Goal: Task Accomplishment & Management: Complete application form

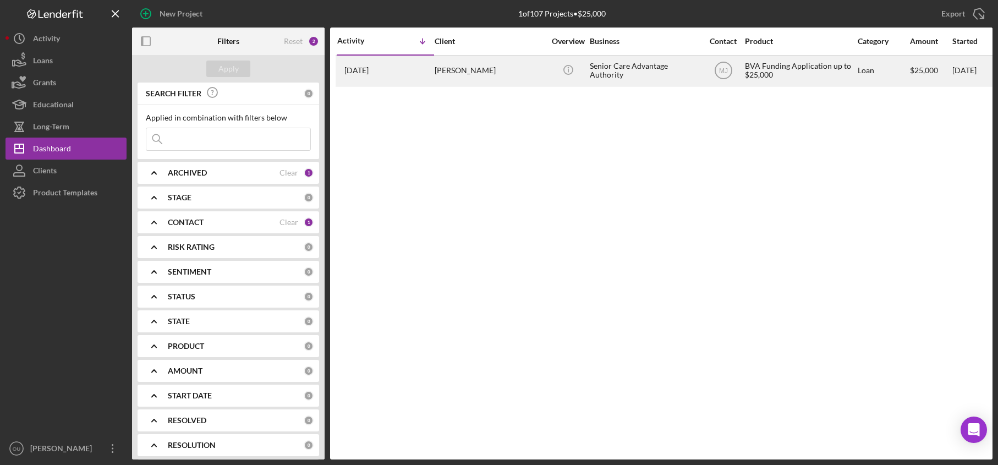
click at [477, 75] on div "[PERSON_NAME]" at bounding box center [490, 70] width 110 height 29
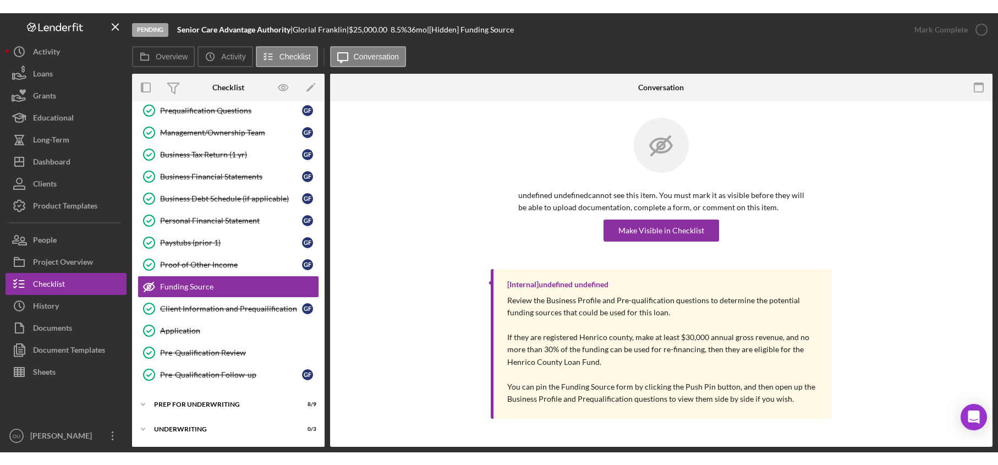
scroll to position [79, 0]
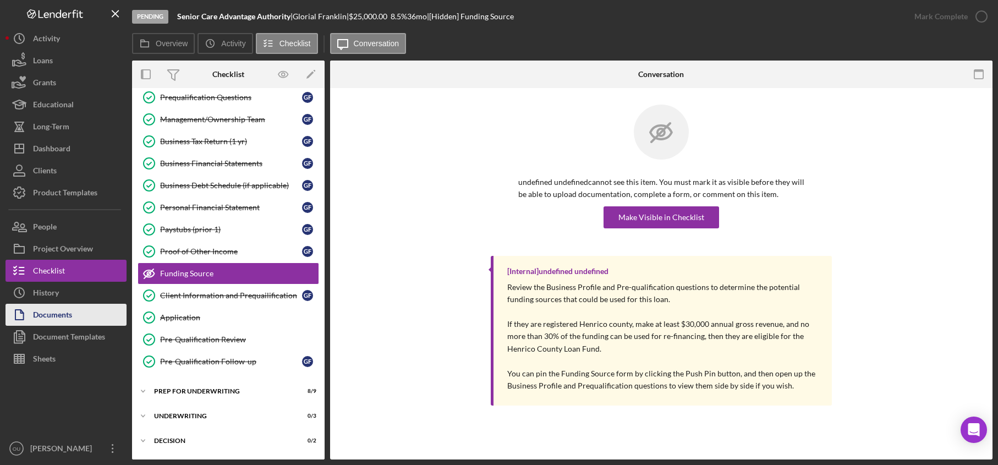
click at [95, 312] on button "Documents" at bounding box center [66, 315] width 121 height 22
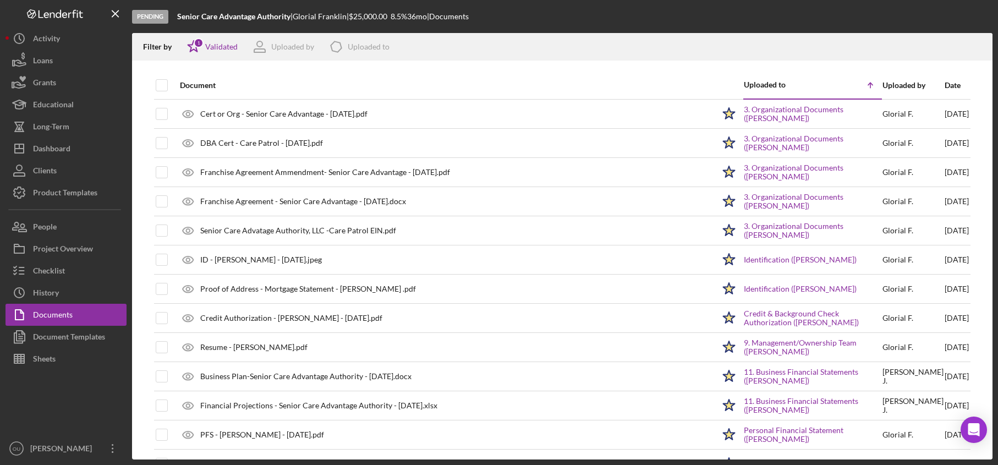
click at [202, 81] on div "Document" at bounding box center [447, 85] width 534 height 9
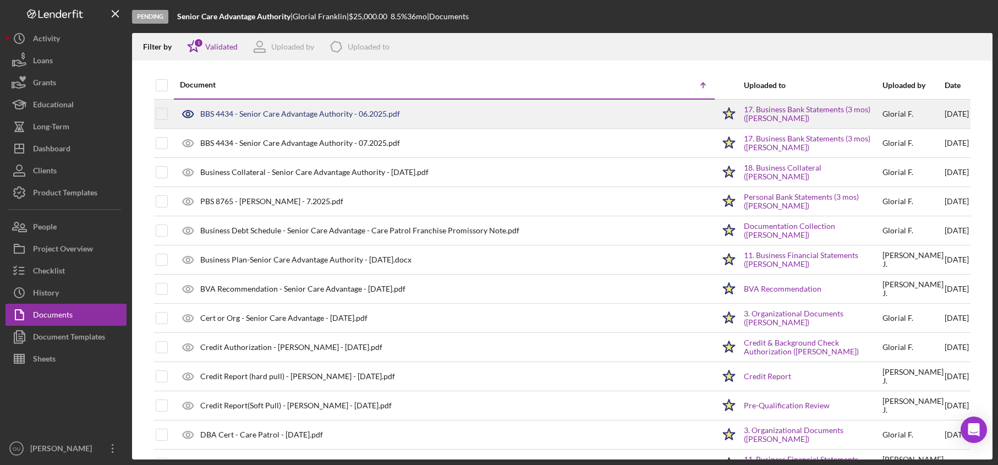
click at [329, 119] on div "BBS 4434 - Senior Care Advantage Authority - 06.2025.pdf" at bounding box center [444, 114] width 540 height 28
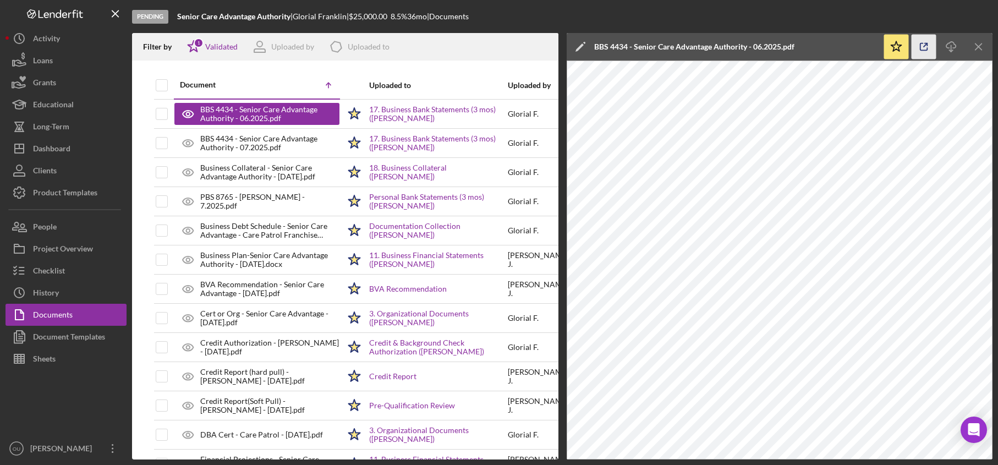
click at [921, 42] on icon "button" at bounding box center [924, 47] width 25 height 25
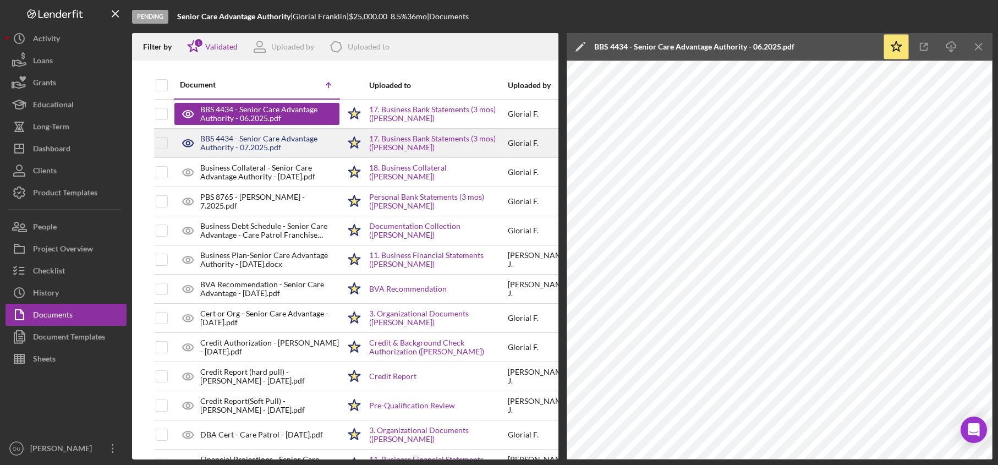
click at [271, 140] on div "BBS 4434 - Senior Care Advantage Authority - 07.2025.pdf" at bounding box center [269, 143] width 139 height 18
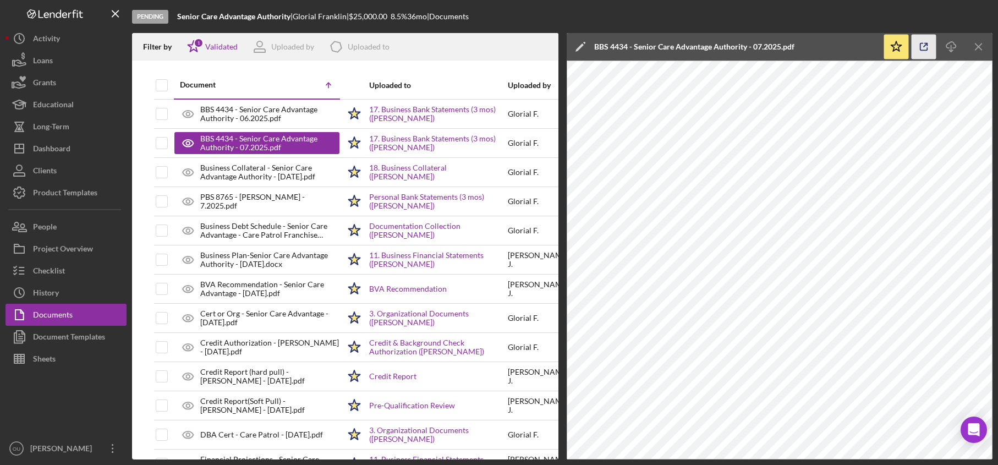
click at [935, 51] on icon "button" at bounding box center [924, 47] width 25 height 25
click at [980, 49] on icon "Icon/Menu Close" at bounding box center [979, 47] width 25 height 25
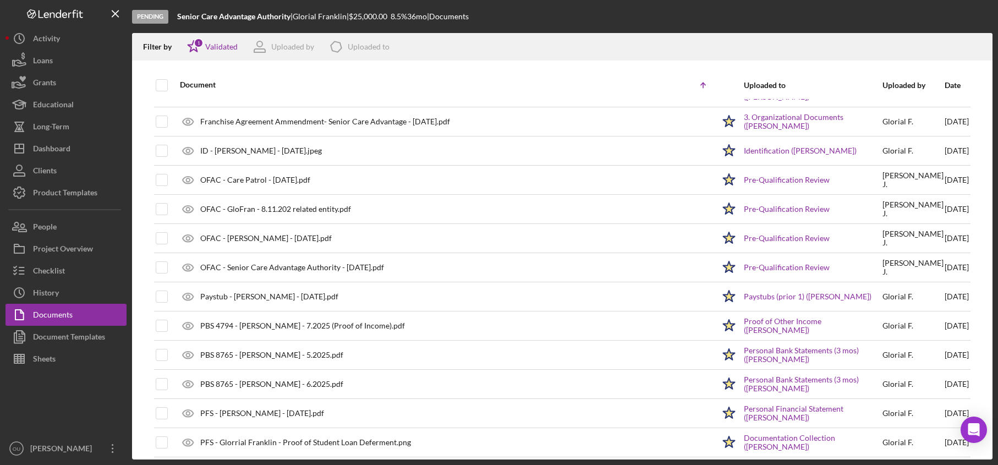
scroll to position [406, 0]
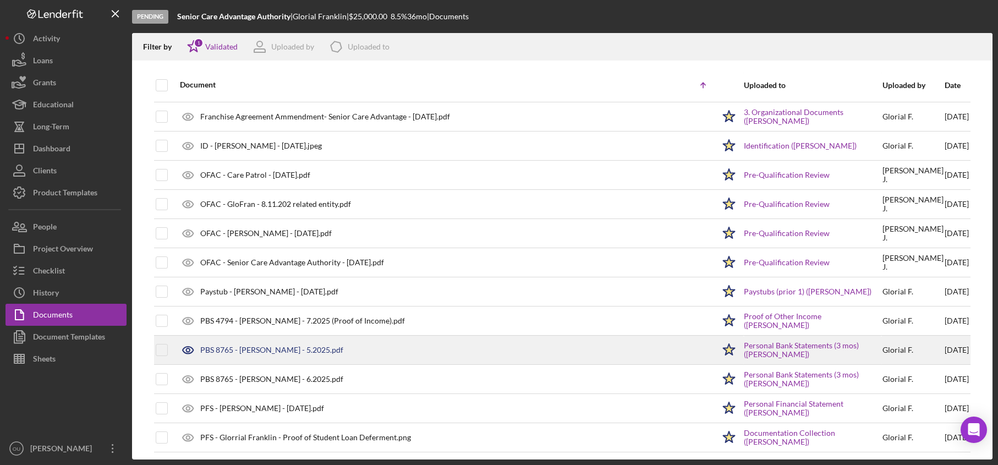
click at [364, 351] on div "PBS 8765 - Glorial Franklin - 5.2025.pdf" at bounding box center [444, 350] width 540 height 28
click at [715, 351] on icon "Icon/Star" at bounding box center [729, 350] width 28 height 28
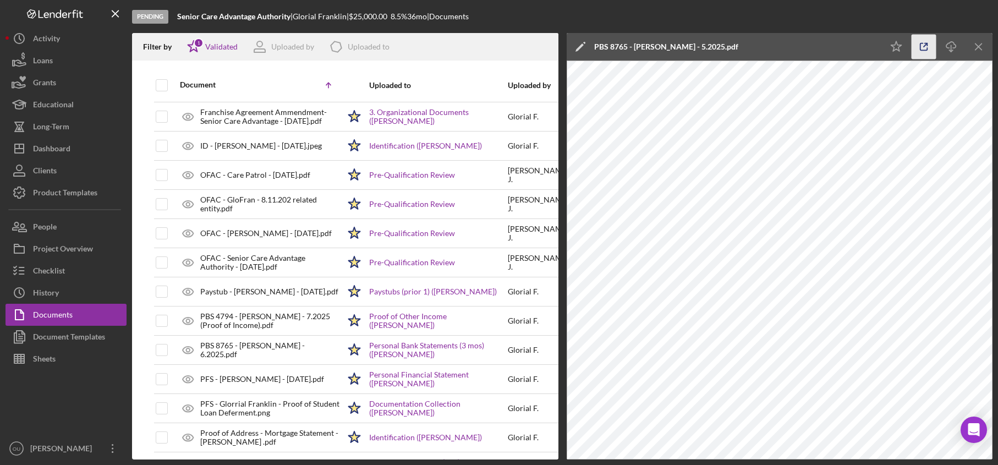
click at [926, 48] on icon "button" at bounding box center [924, 47] width 25 height 25
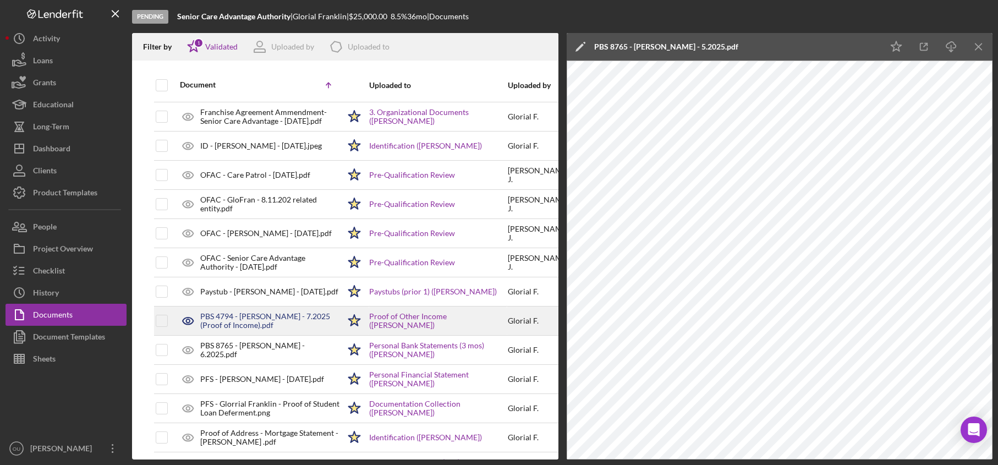
click at [307, 318] on div "PBS 4794 - Elizabeth Franklin - 7.2025 (Proof of Income).pdf" at bounding box center [269, 321] width 139 height 18
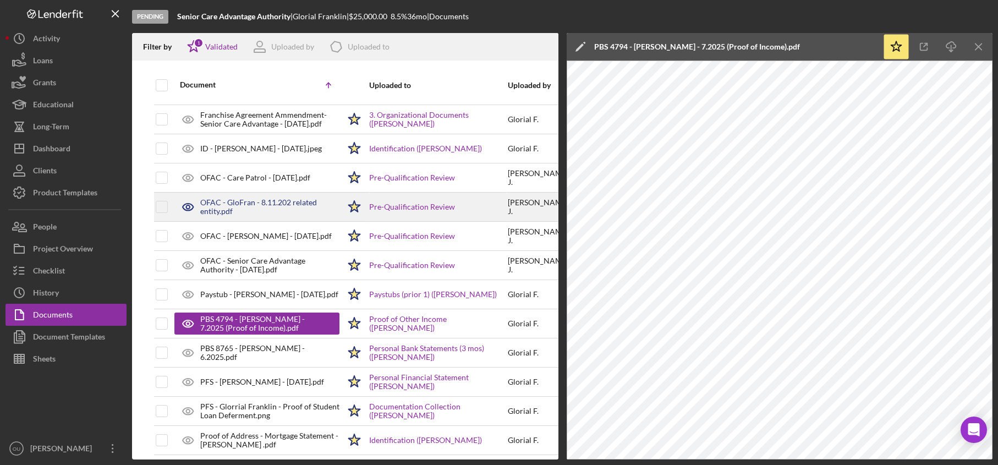
scroll to position [409, 0]
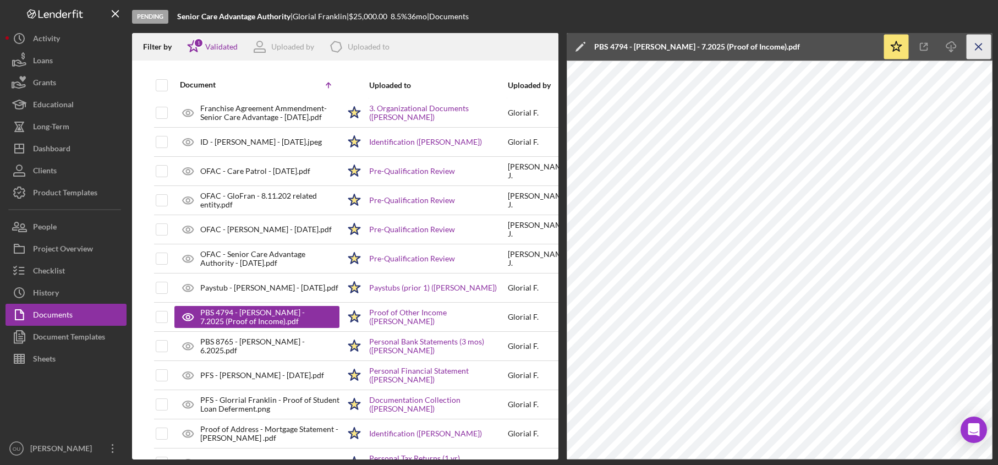
click at [977, 43] on icon "Icon/Menu Close" at bounding box center [979, 47] width 25 height 25
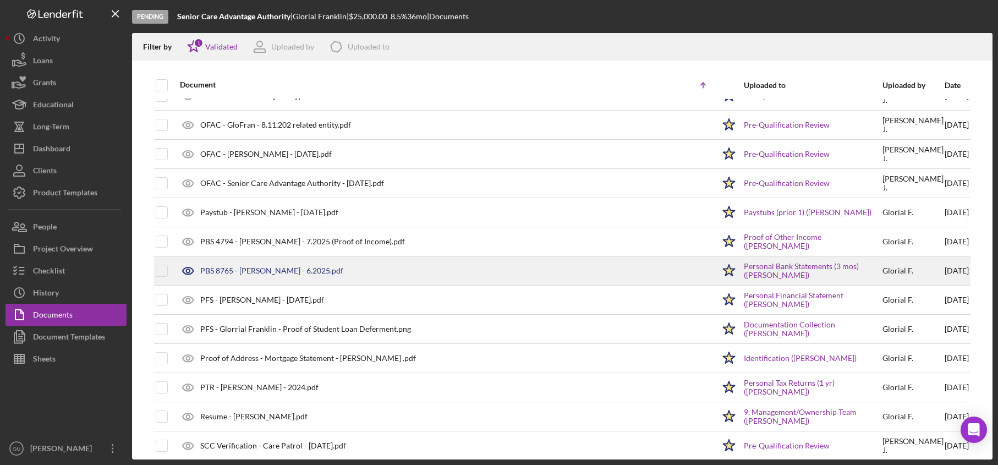
scroll to position [467, 0]
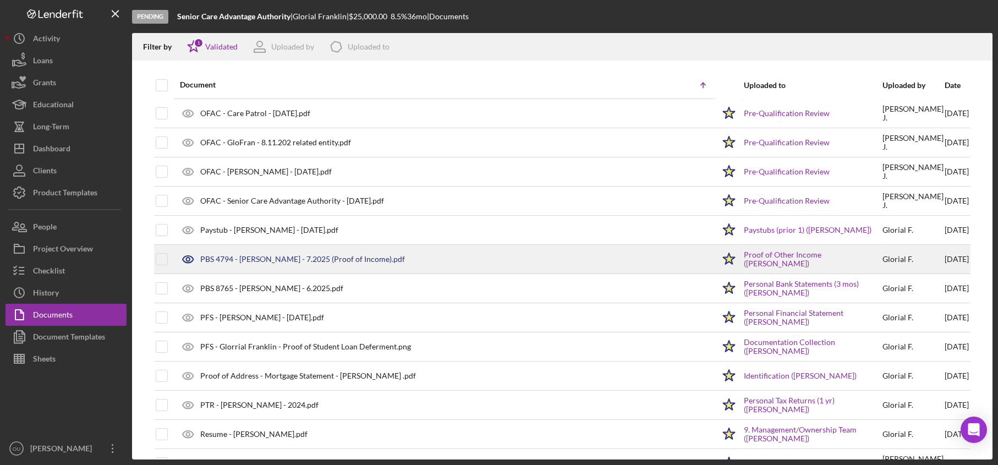
click at [351, 260] on div "PBS 4794 - Elizabeth Franklin - 7.2025 (Proof of Income).pdf" at bounding box center [302, 259] width 205 height 9
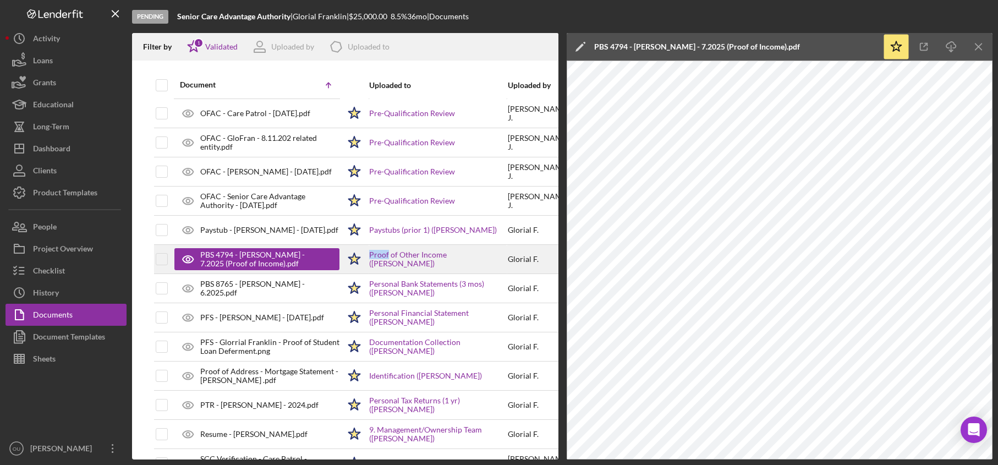
click at [351, 260] on polygon at bounding box center [355, 258] width 12 height 11
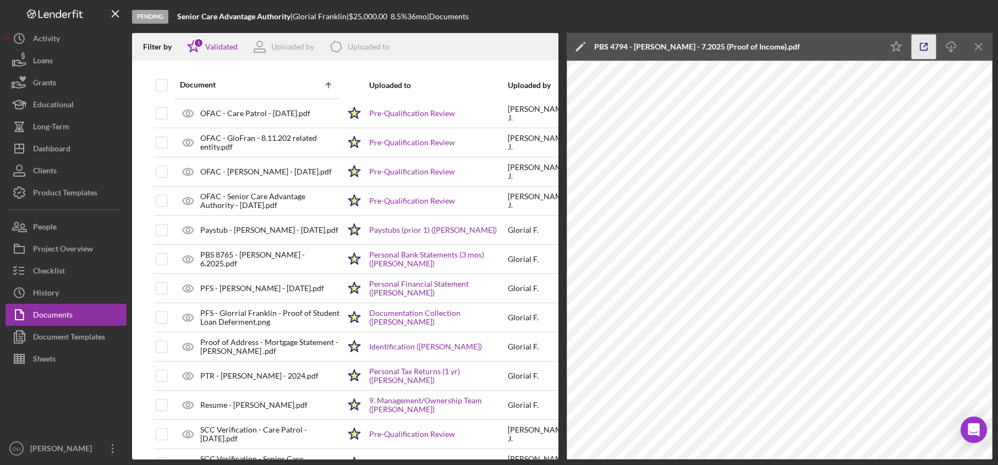
click at [925, 53] on icon "button" at bounding box center [924, 47] width 25 height 25
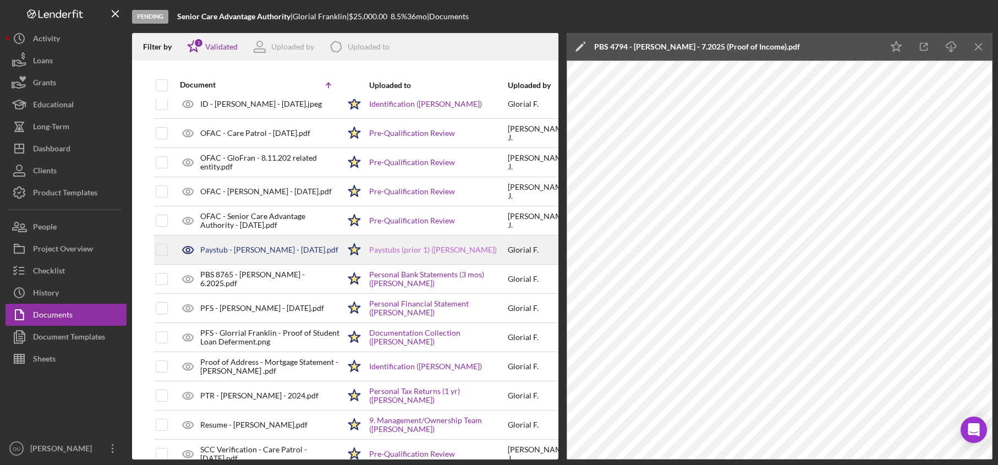
scroll to position [447, 0]
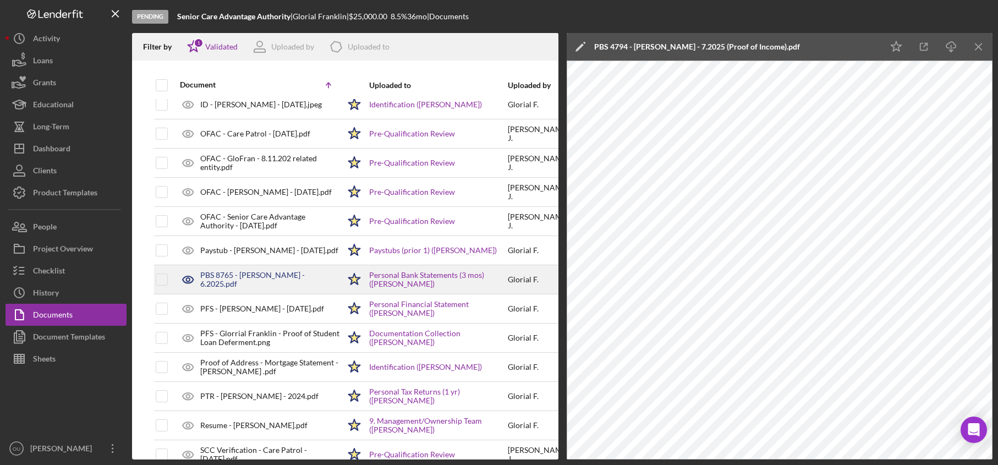
click at [313, 281] on div "PBS 8765 - Glorial Franklin - 6.2025.pdf" at bounding box center [269, 280] width 139 height 18
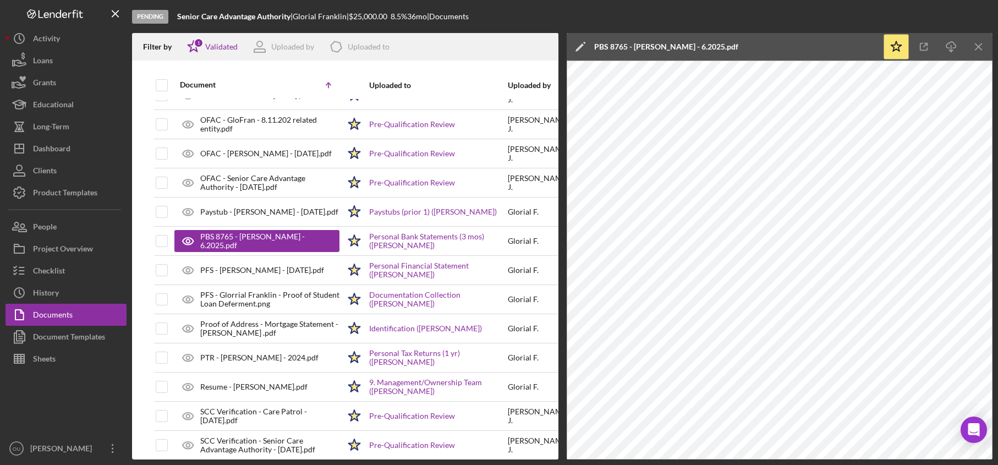
scroll to position [476, 0]
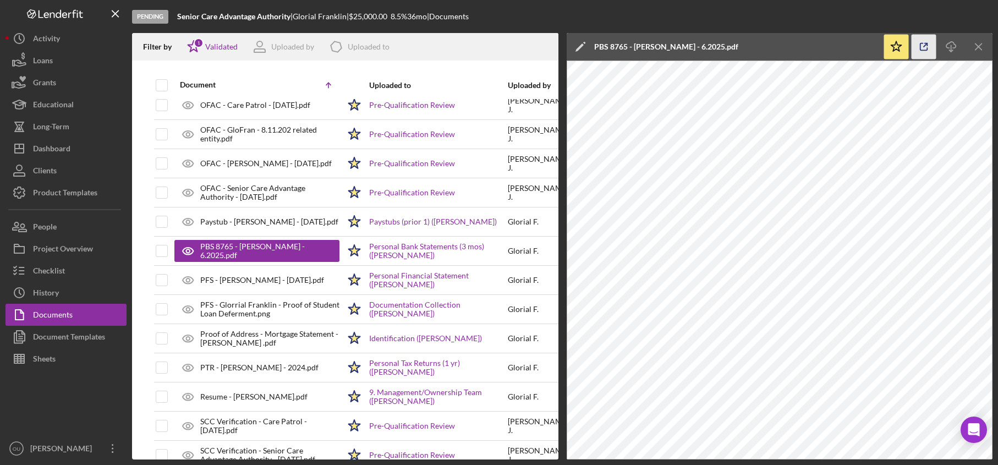
click at [931, 51] on icon "button" at bounding box center [924, 47] width 25 height 25
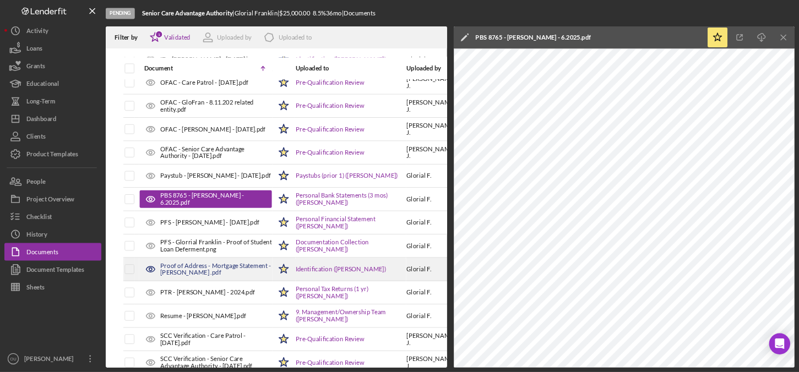
scroll to position [480, 0]
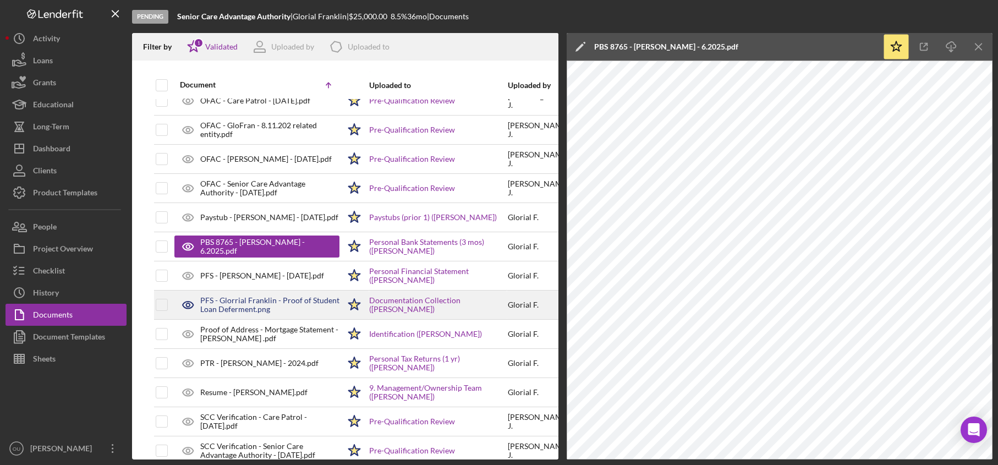
click at [250, 314] on div "PFS - Glorrial Franklin - Proof of Student Loan Deferment.png" at bounding box center [269, 305] width 139 height 18
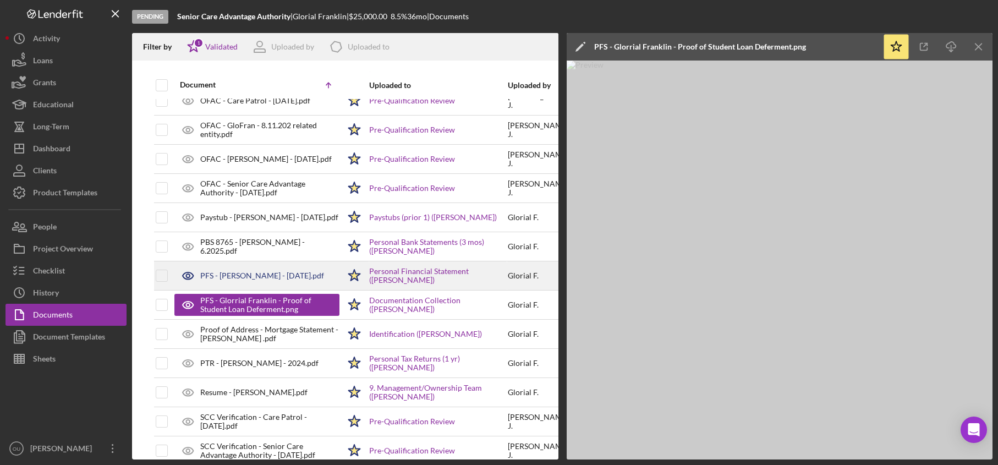
click at [285, 277] on div "PFS - Glorial Franklin - 8.10.2025.pdf" at bounding box center [262, 275] width 124 height 9
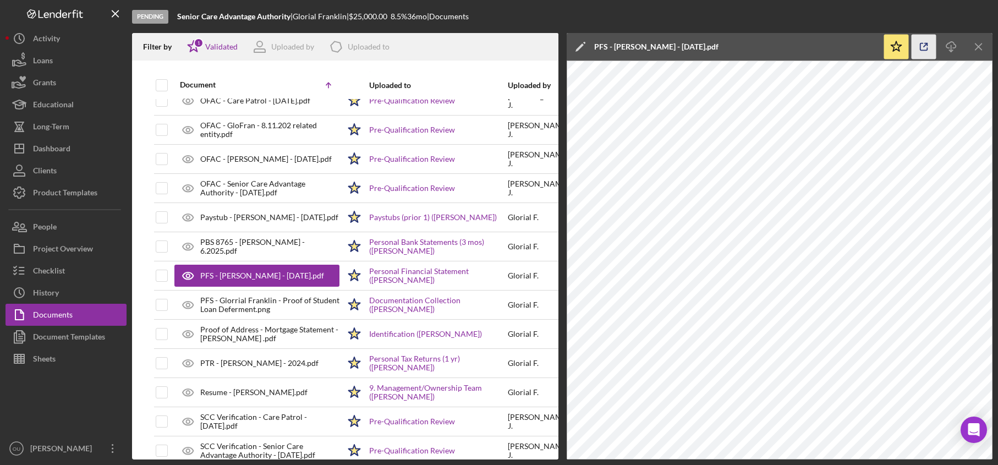
click at [929, 46] on icon "button" at bounding box center [924, 47] width 25 height 25
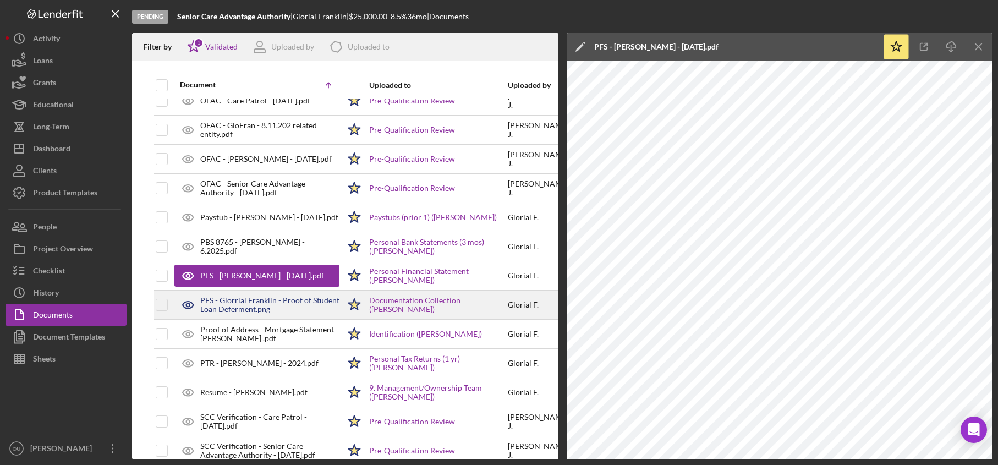
click at [255, 303] on div "PFS - Glorrial Franklin - Proof of Student Loan Deferment.png" at bounding box center [269, 305] width 139 height 18
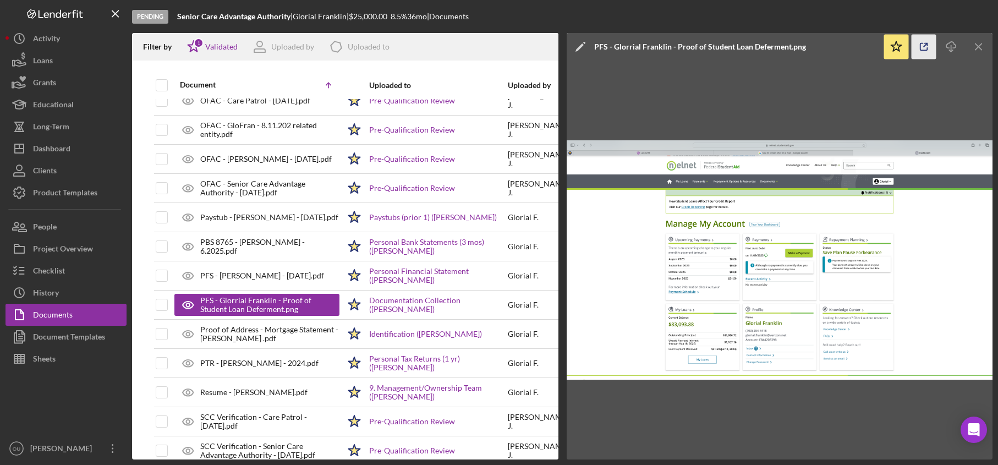
click at [928, 52] on icon "button" at bounding box center [924, 47] width 25 height 25
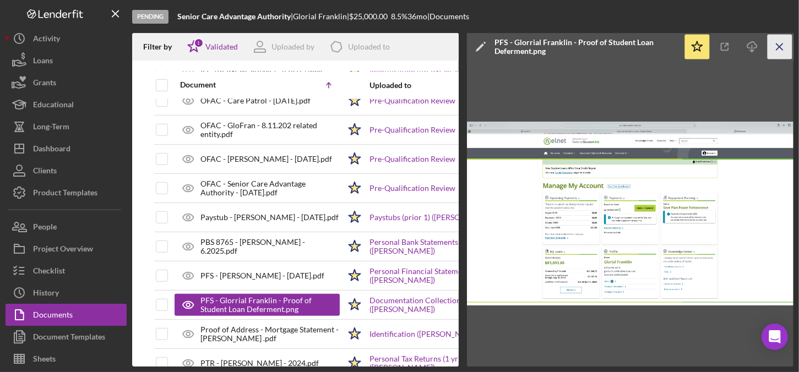
click at [774, 47] on icon "Icon/Menu Close" at bounding box center [779, 47] width 25 height 25
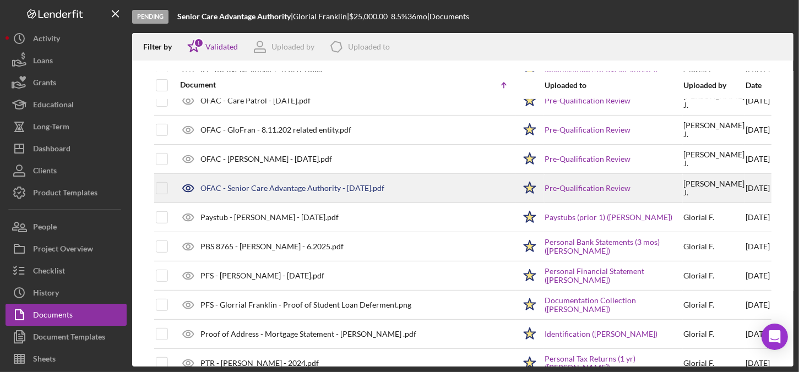
scroll to position [0, 0]
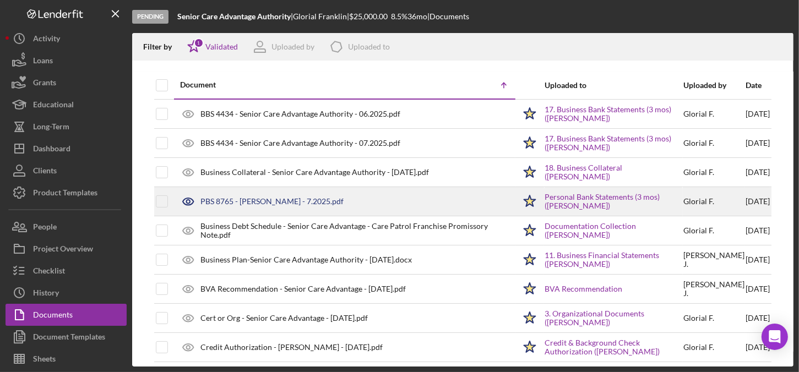
click at [297, 200] on div "PBS 8765 - Glorial Franklin - 7.2025.pdf" at bounding box center [271, 201] width 143 height 9
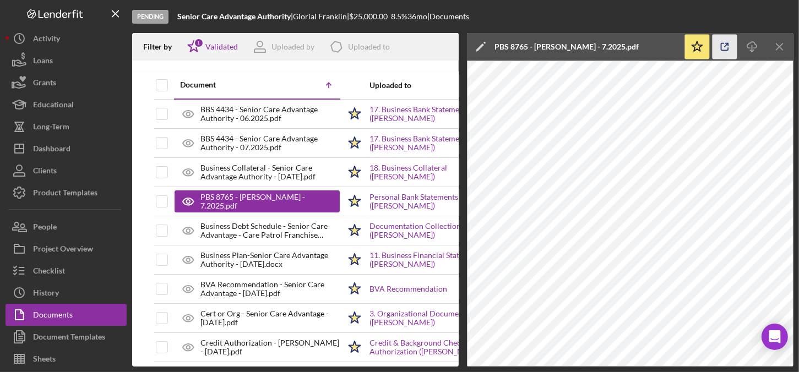
click at [723, 51] on icon "button" at bounding box center [724, 47] width 25 height 25
click at [787, 43] on icon "Icon/Menu Close" at bounding box center [779, 47] width 25 height 25
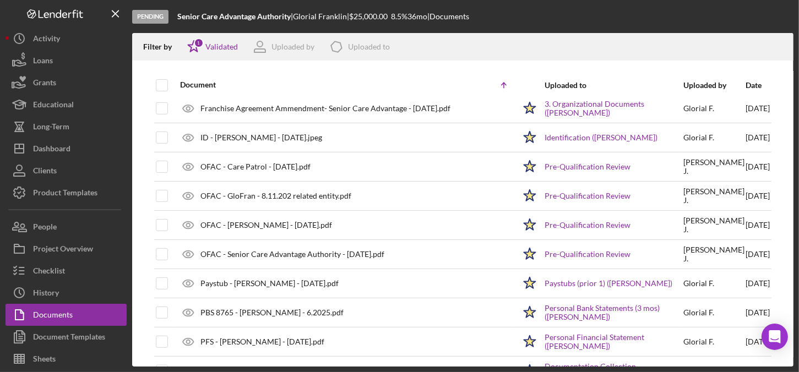
scroll to position [476, 0]
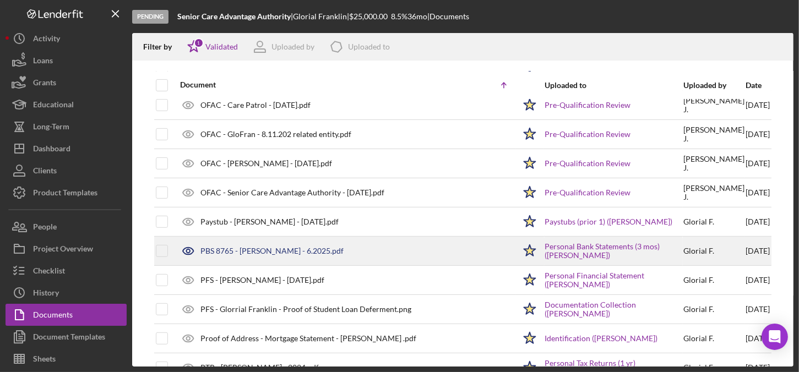
click at [282, 254] on div "PBS 8765 - Glorial Franklin - 6.2025.pdf" at bounding box center [344, 251] width 340 height 28
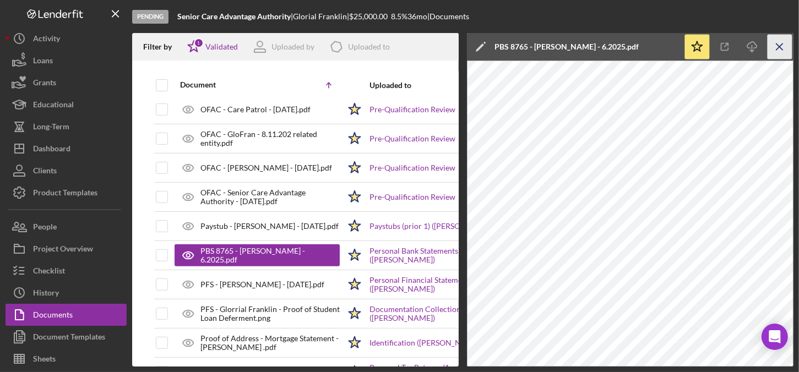
click at [790, 53] on icon "Icon/Menu Close" at bounding box center [779, 47] width 25 height 25
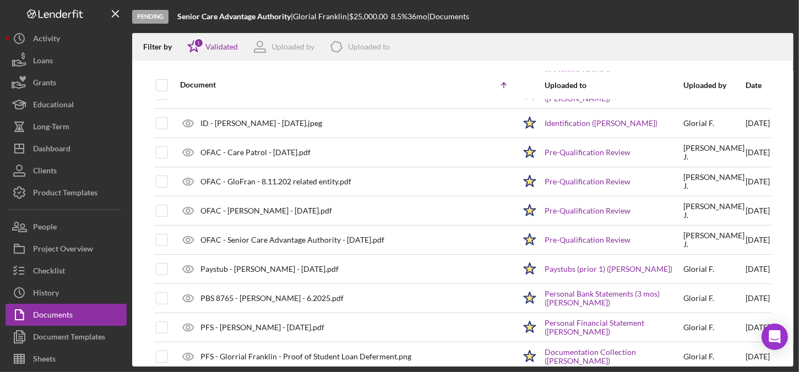
scroll to position [430, 0]
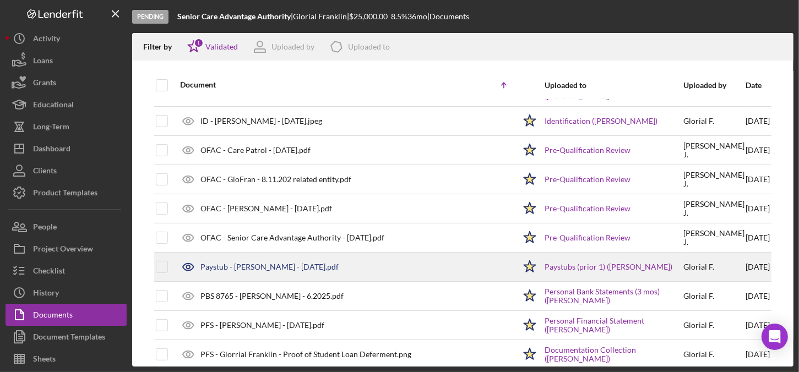
click at [303, 263] on div "Paystub - Glorial Franklin - 8.07.2025.pdf" at bounding box center [269, 267] width 138 height 9
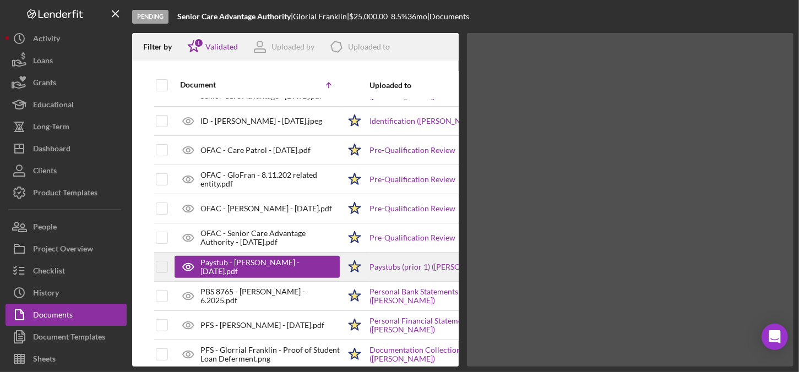
scroll to position [426, 0]
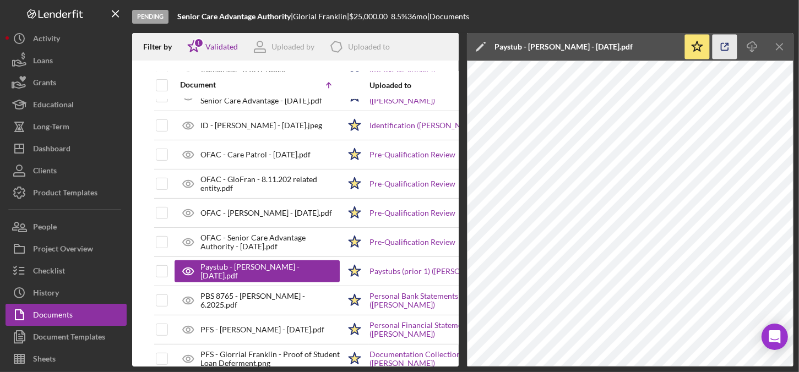
click at [730, 42] on icon "button" at bounding box center [724, 47] width 25 height 25
click at [782, 45] on icon "Icon/Menu Close" at bounding box center [779, 47] width 25 height 25
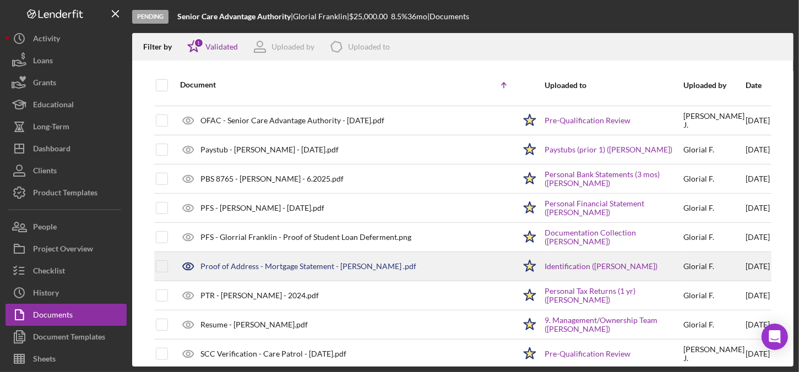
scroll to position [547, 0]
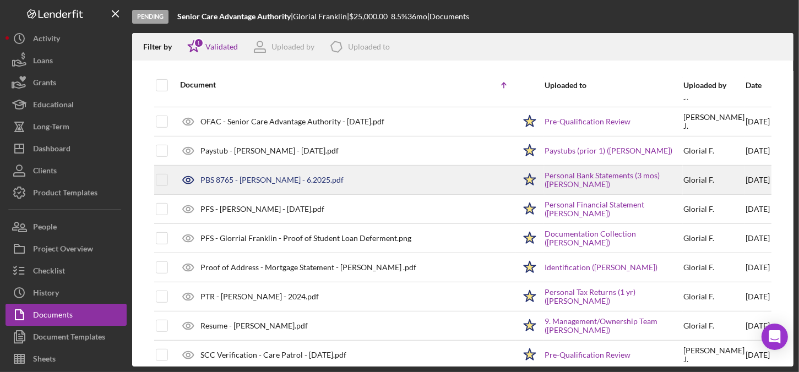
click at [289, 172] on div "PBS 8765 - Glorial Franklin - 6.2025.pdf" at bounding box center [344, 180] width 340 height 28
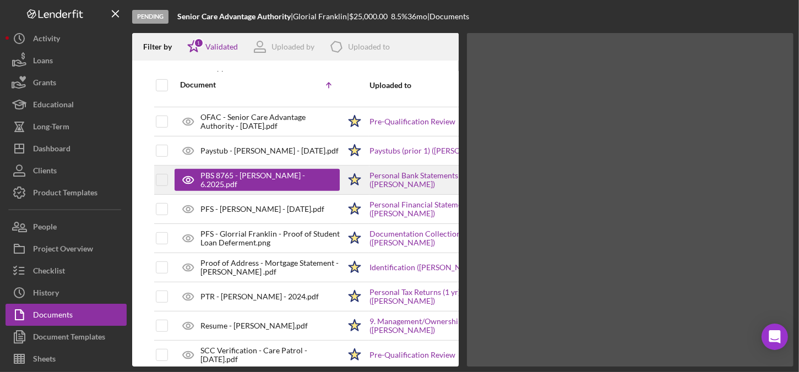
scroll to position [542, 0]
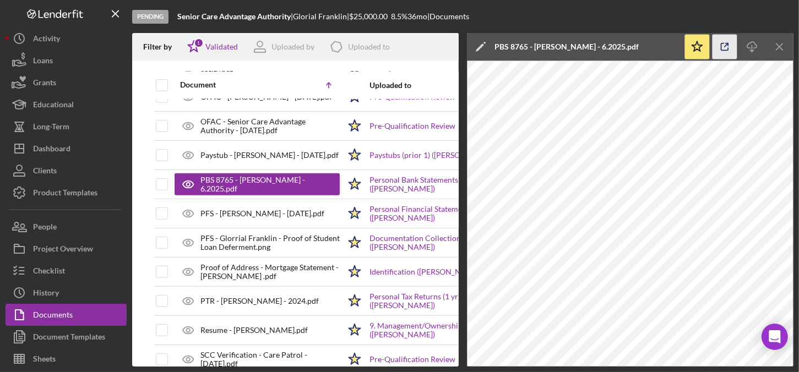
click at [726, 40] on icon "button" at bounding box center [724, 47] width 25 height 25
click at [776, 46] on icon "Icon/Menu Close" at bounding box center [779, 47] width 25 height 25
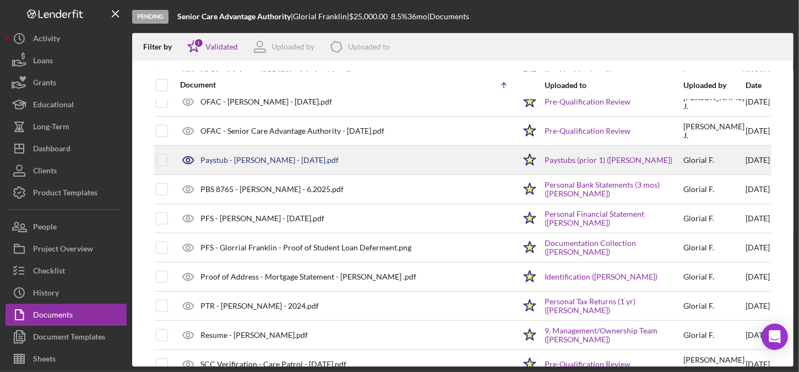
click at [291, 161] on div "Paystub - Glorial Franklin - 8.07.2025.pdf" at bounding box center [269, 160] width 138 height 9
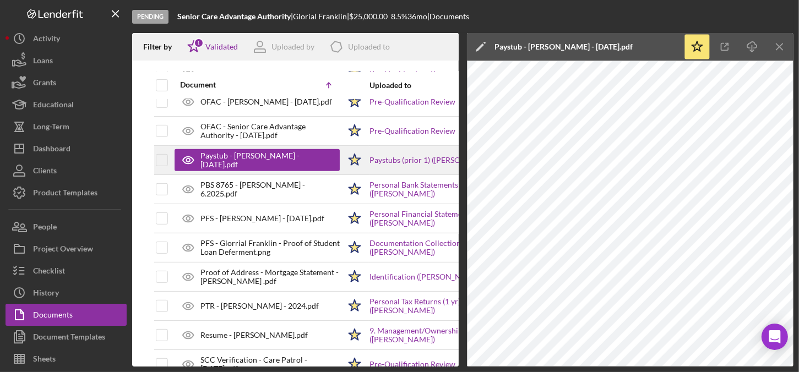
scroll to position [533, 0]
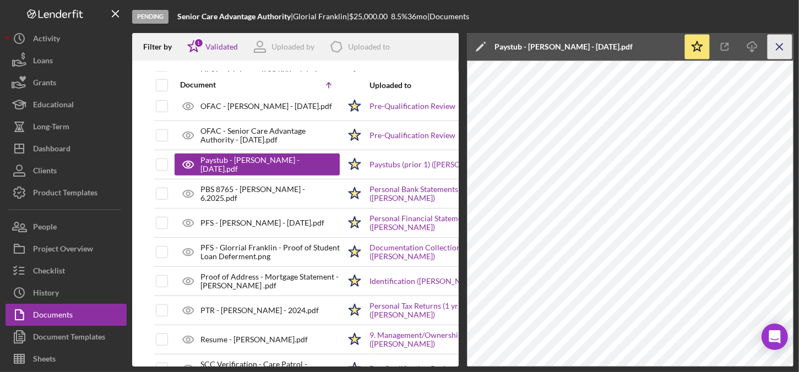
click at [779, 44] on icon "Icon/Menu Close" at bounding box center [779, 47] width 25 height 25
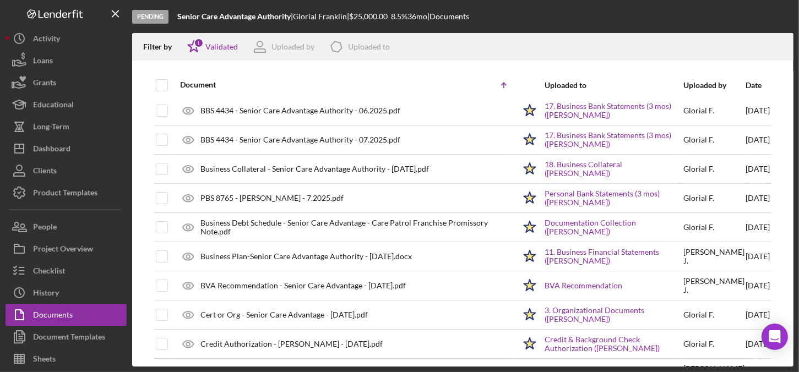
scroll to position [0, 0]
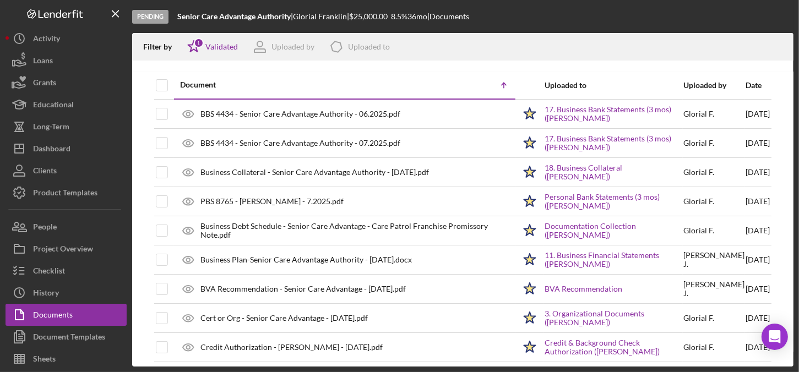
click at [210, 85] on div "Document" at bounding box center [263, 84] width 167 height 9
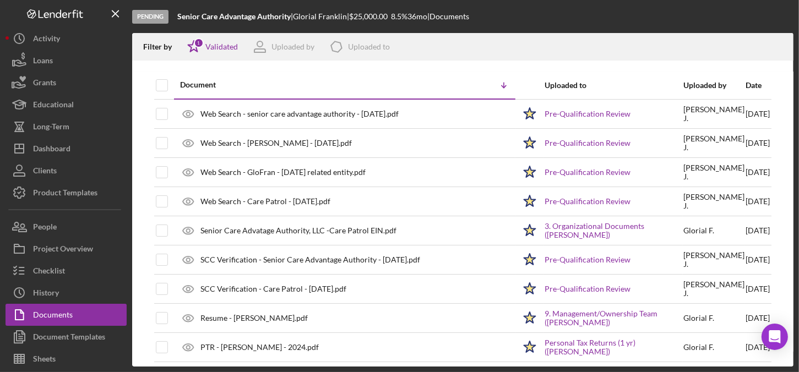
click at [210, 85] on div "Document" at bounding box center [263, 84] width 167 height 9
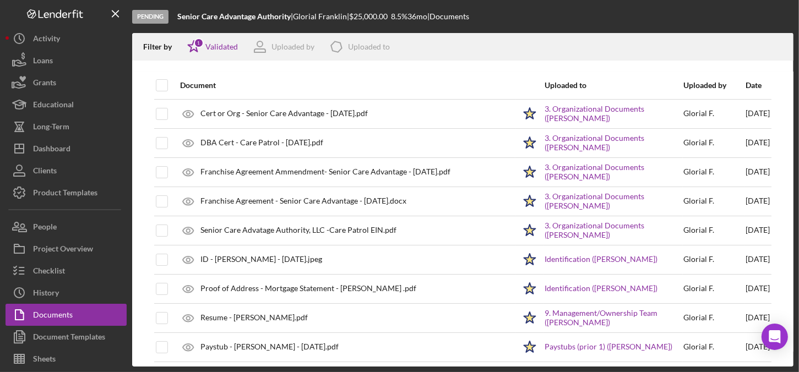
click at [202, 84] on div "Document" at bounding box center [347, 85] width 335 height 9
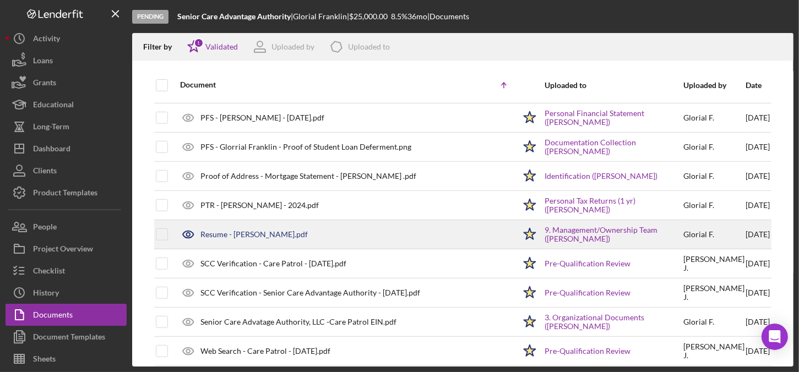
scroll to position [676, 0]
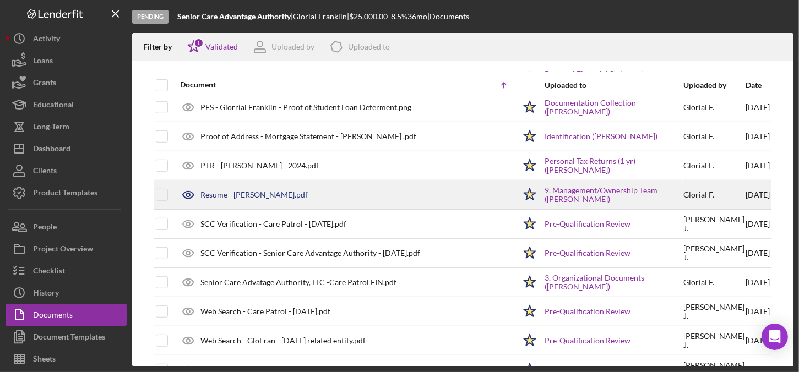
click at [239, 197] on div "Resume - Glorial Franklin.pdf" at bounding box center [344, 195] width 340 height 28
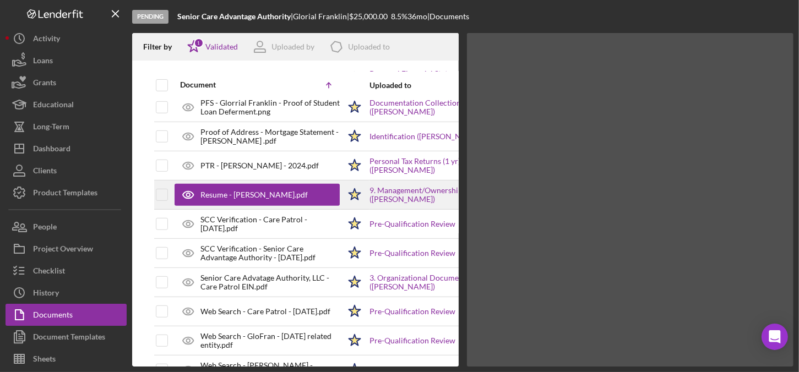
scroll to position [673, 0]
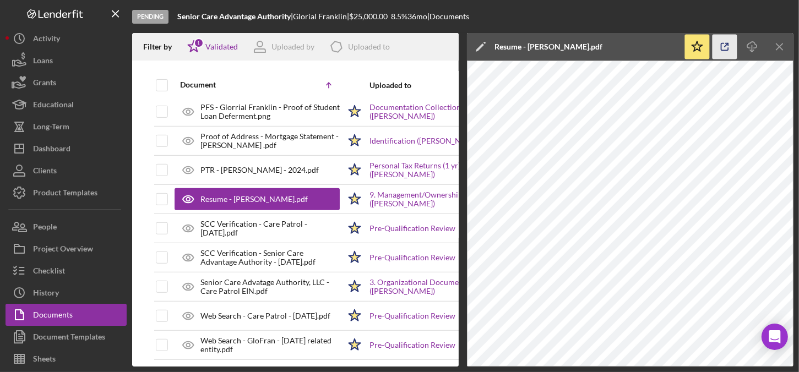
click at [722, 42] on icon "button" at bounding box center [724, 47] width 25 height 25
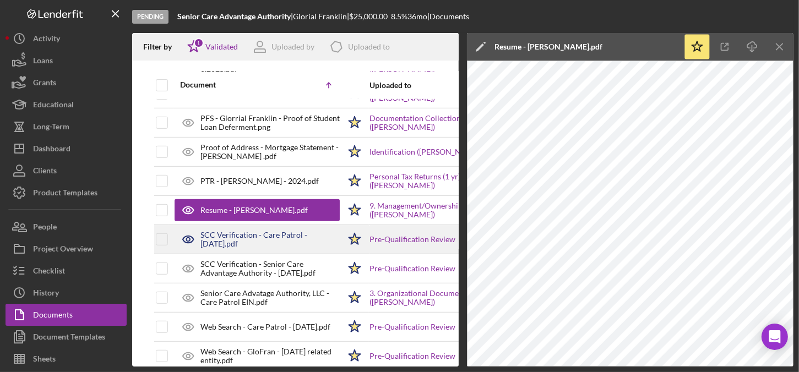
scroll to position [655, 0]
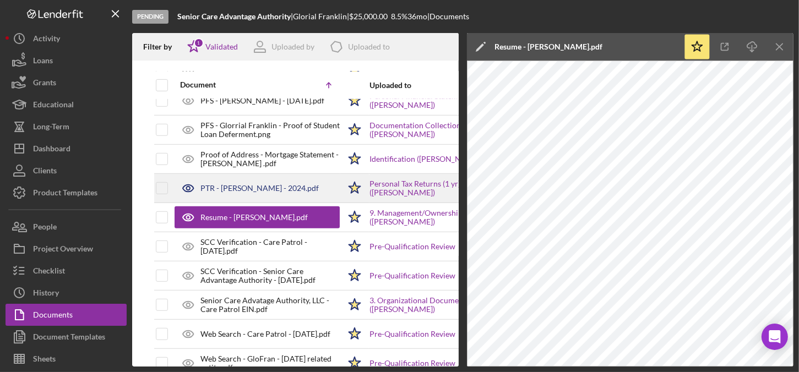
click at [292, 189] on div "PTR - Glorial Franklin - 2024.pdf" at bounding box center [256, 188] width 165 height 28
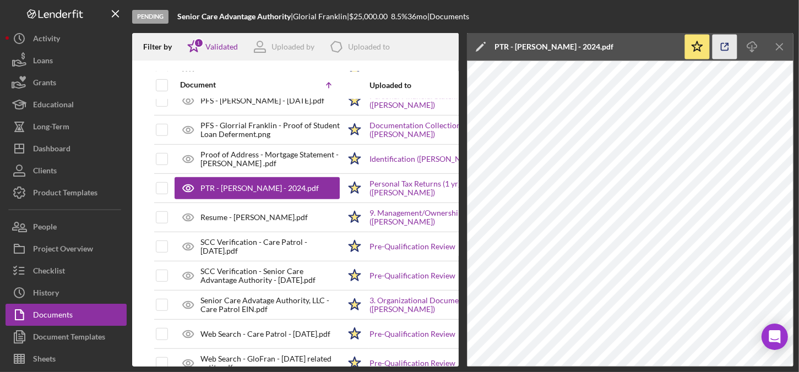
click at [723, 51] on icon "button" at bounding box center [724, 46] width 7 height 7
click at [783, 53] on icon "Icon/Menu Close" at bounding box center [779, 47] width 25 height 25
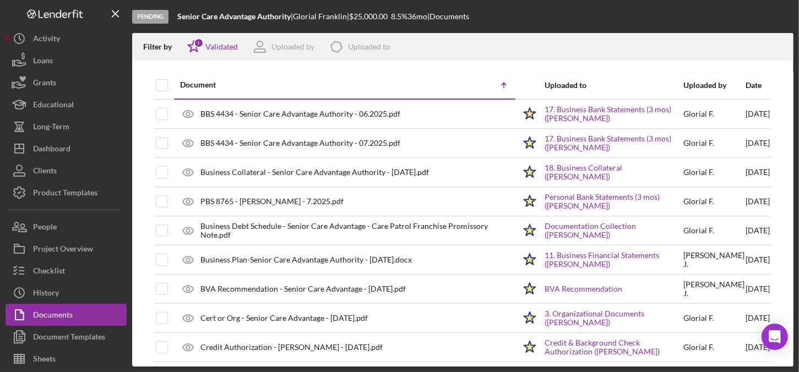
scroll to position [2, 0]
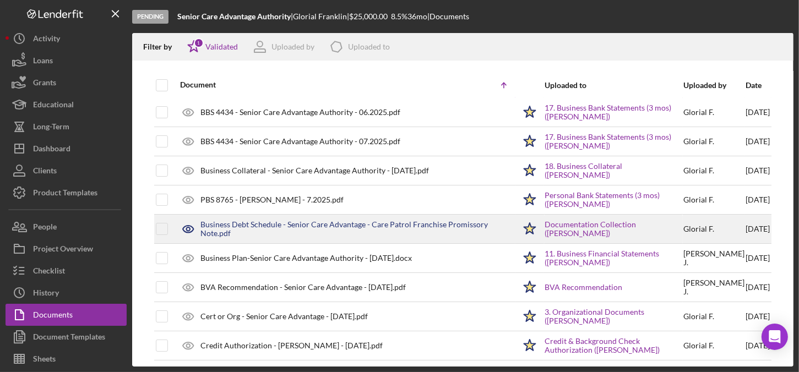
click at [322, 220] on div "Business Debt Schedule - Senior Care Advantage - Care Patrol Franchise Promisso…" at bounding box center [357, 229] width 314 height 18
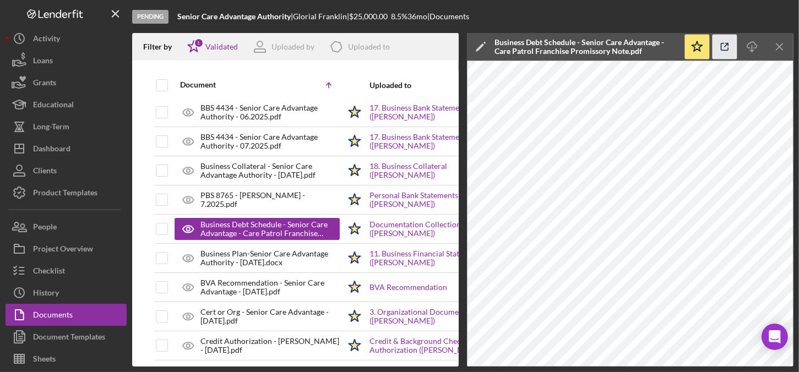
click at [733, 47] on icon "button" at bounding box center [724, 47] width 25 height 25
click at [776, 47] on icon "Icon/Menu Close" at bounding box center [779, 47] width 25 height 25
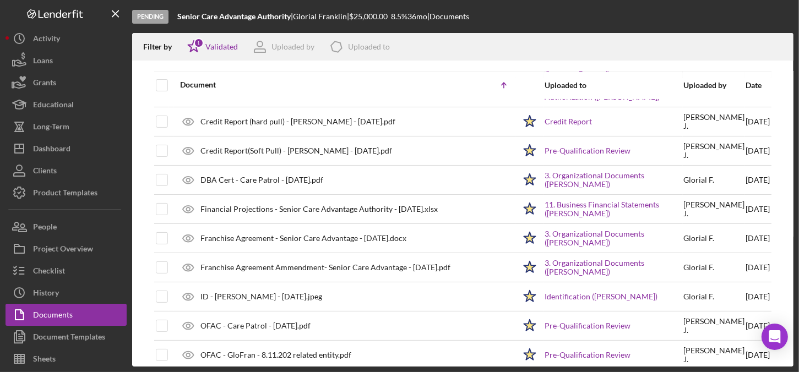
scroll to position [256, 0]
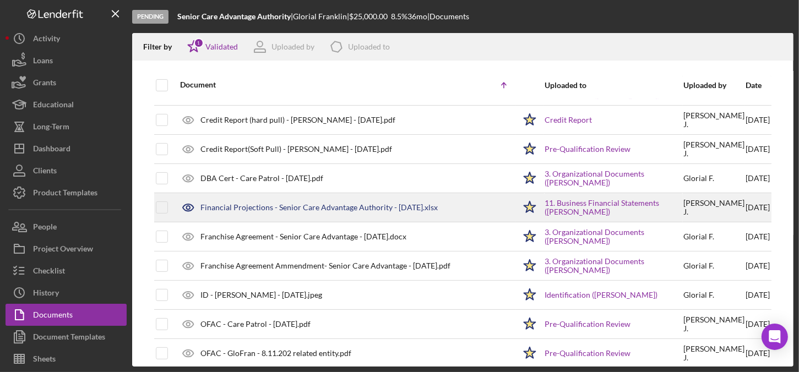
click at [361, 210] on div "Financial Projections - Senior Care Advantage Authority - [DATE].xlsx" at bounding box center [318, 207] width 237 height 9
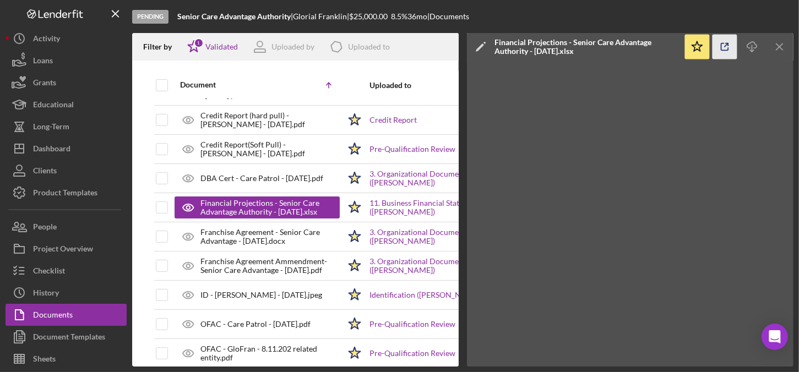
click at [730, 48] on icon "button" at bounding box center [724, 47] width 25 height 25
click at [778, 45] on line "button" at bounding box center [779, 46] width 6 height 6
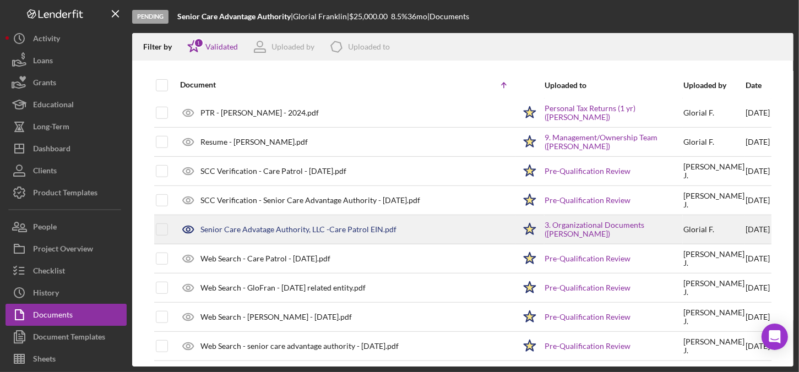
scroll to position [731, 0]
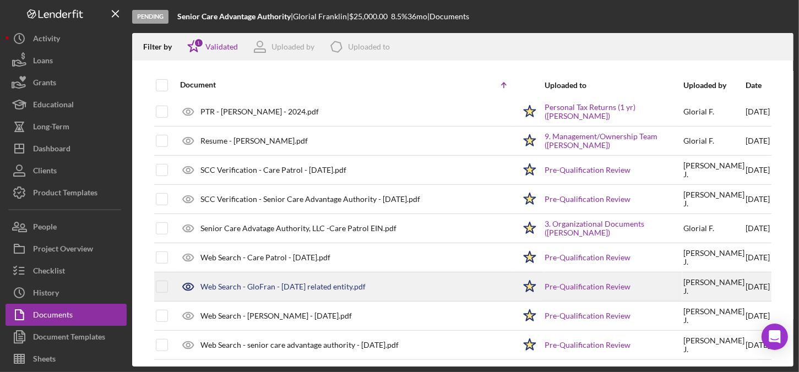
click at [298, 286] on div "Web Search - GloFran - 8.11.2025 related entity.pdf" at bounding box center [282, 286] width 165 height 9
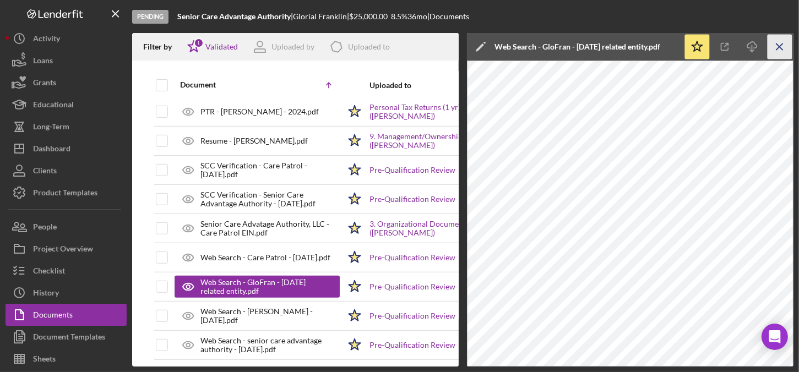
click at [788, 57] on icon "Icon/Menu Close" at bounding box center [779, 47] width 25 height 25
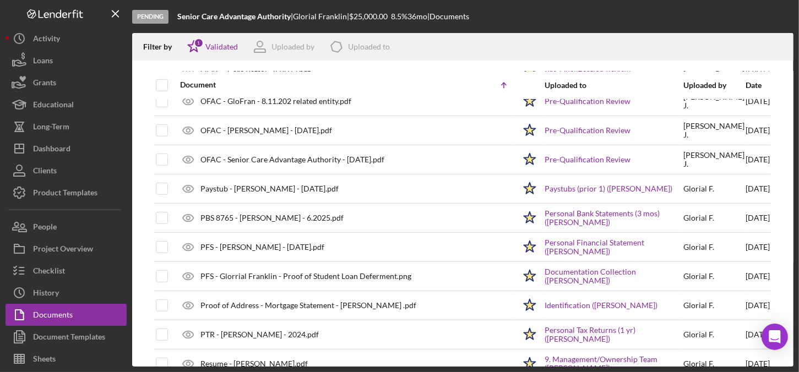
scroll to position [507, 0]
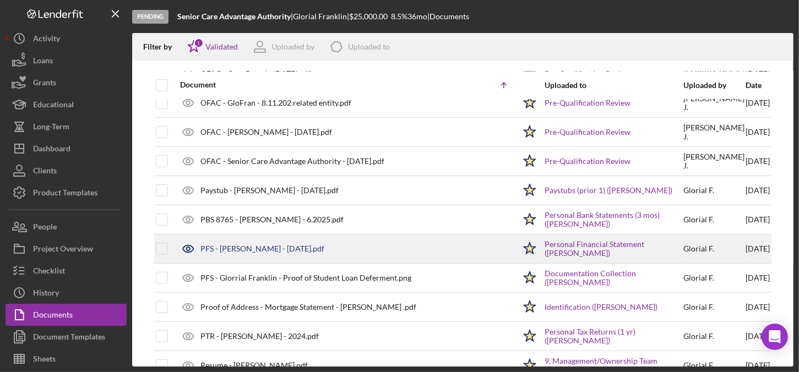
click at [315, 251] on div "PFS - Glorial Franklin - 8.10.2025.pdf" at bounding box center [344, 249] width 340 height 28
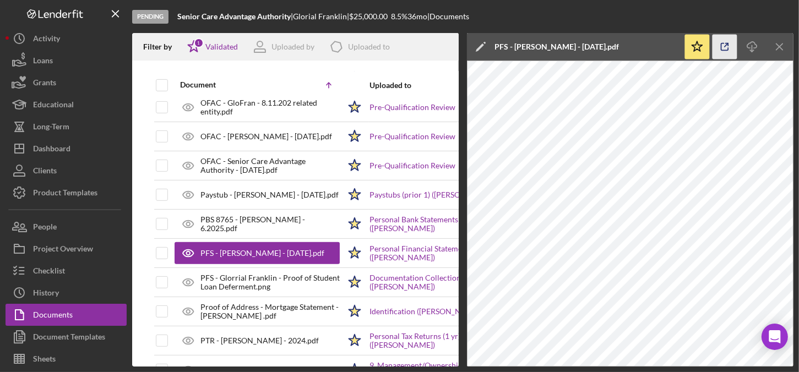
click at [734, 45] on icon "button" at bounding box center [724, 47] width 25 height 25
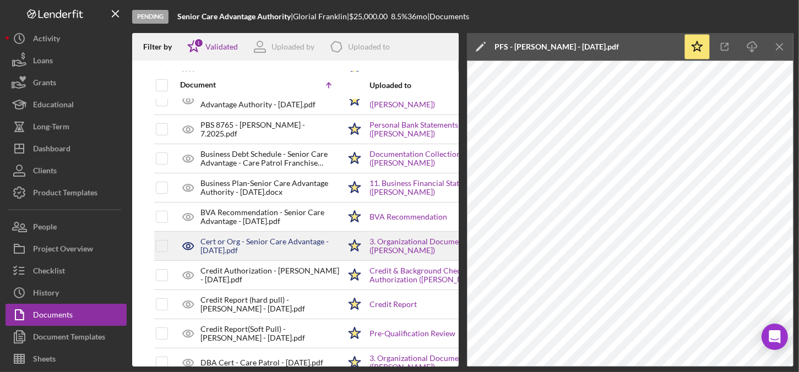
scroll to position [72, 0]
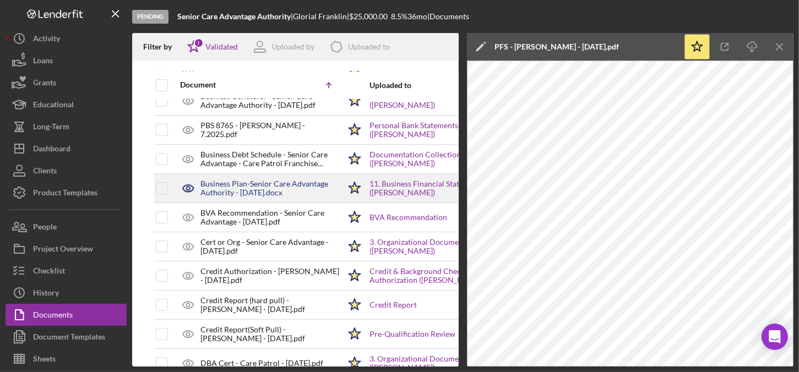
click at [274, 182] on div "Business Plan-Senior Care Advantage Authority - [DATE].docx" at bounding box center [269, 188] width 139 height 18
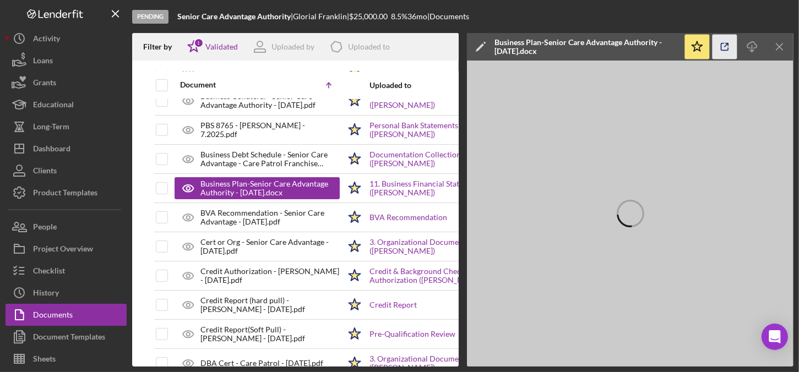
click at [718, 41] on icon "button" at bounding box center [724, 47] width 25 height 25
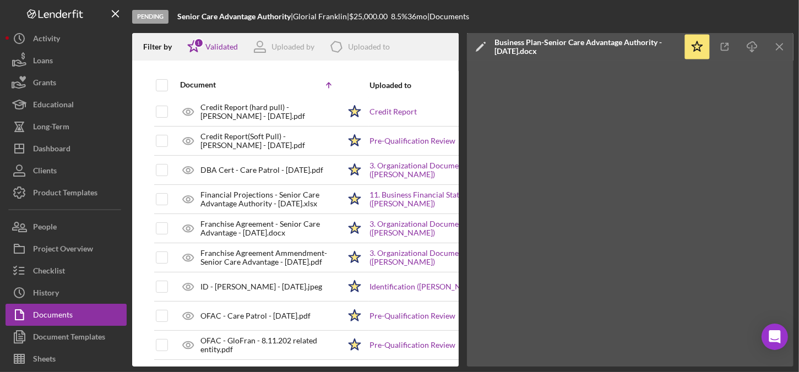
scroll to position [296, 0]
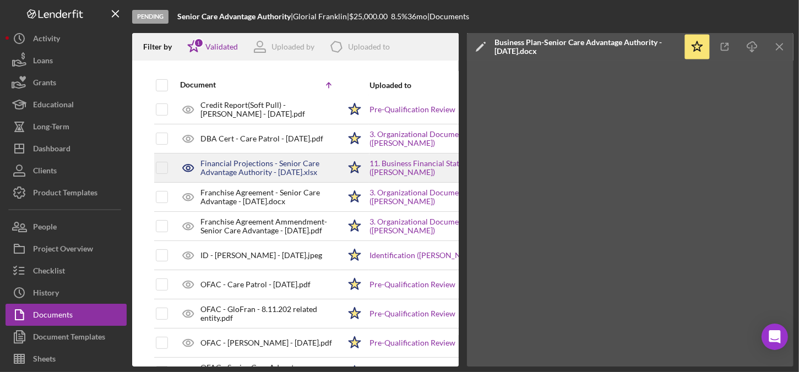
click at [268, 173] on div "Financial Projections - Senior Care Advantage Authority - [DATE].xlsx" at bounding box center [269, 168] width 139 height 18
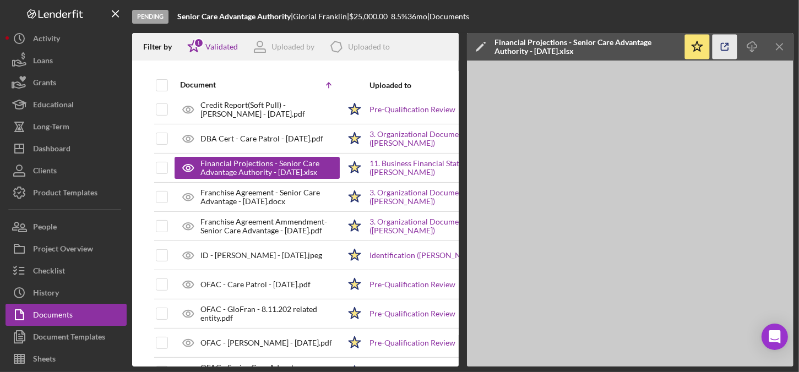
click at [724, 46] on icon "button" at bounding box center [724, 47] width 25 height 25
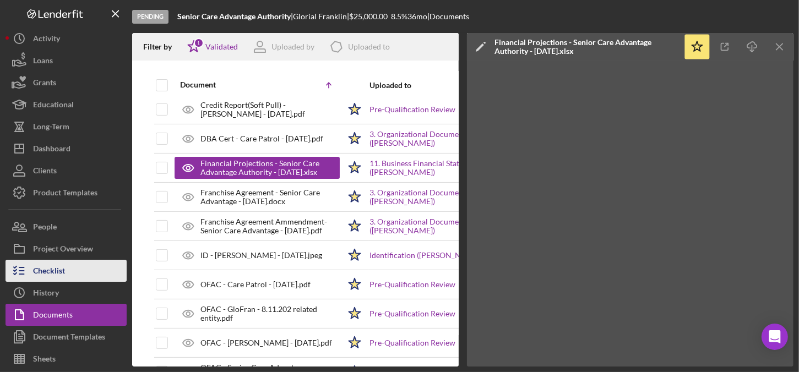
click at [71, 274] on button "Checklist" at bounding box center [66, 271] width 121 height 22
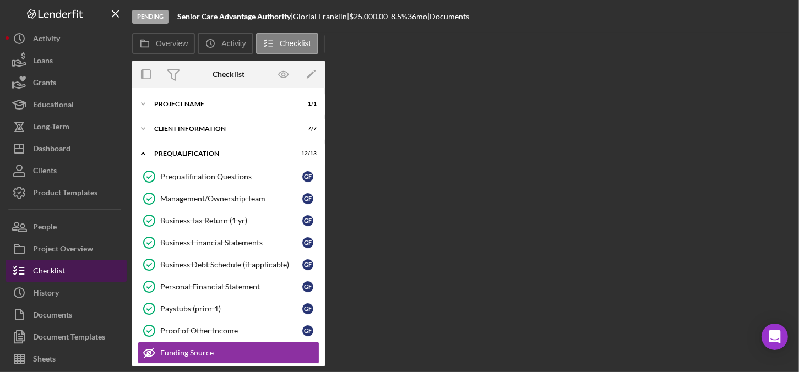
scroll to position [123, 0]
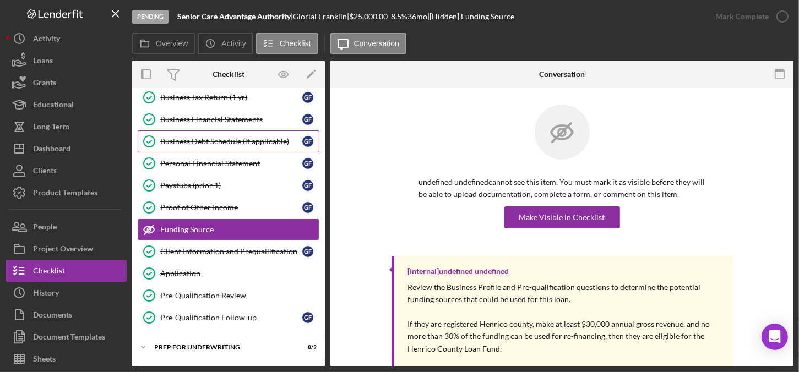
click at [208, 140] on div "Business Debt Schedule (if applicable)" at bounding box center [231, 141] width 142 height 9
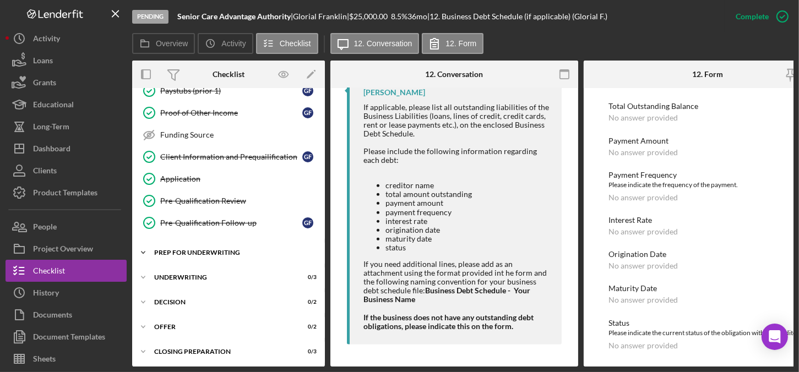
scroll to position [218, 0]
click at [229, 280] on div "Icon/Expander Underwriting 0 / 3" at bounding box center [228, 277] width 193 height 22
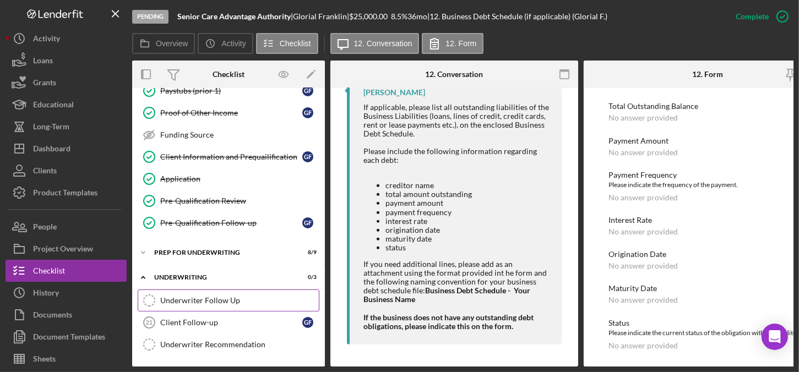
click at [221, 300] on div "Underwriter Follow Up" at bounding box center [239, 300] width 159 height 9
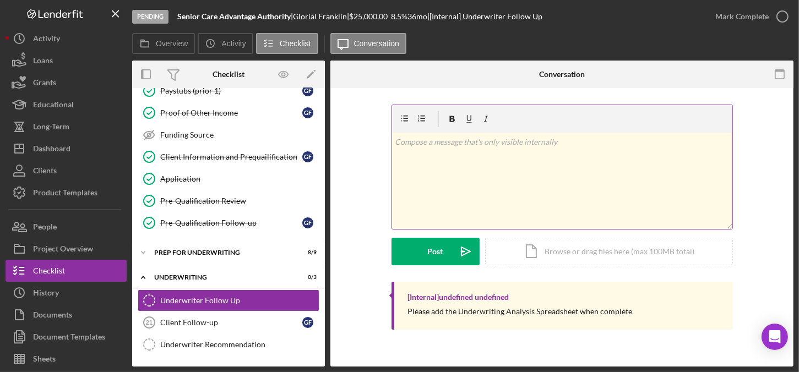
click at [439, 145] on p at bounding box center [562, 142] width 334 height 12
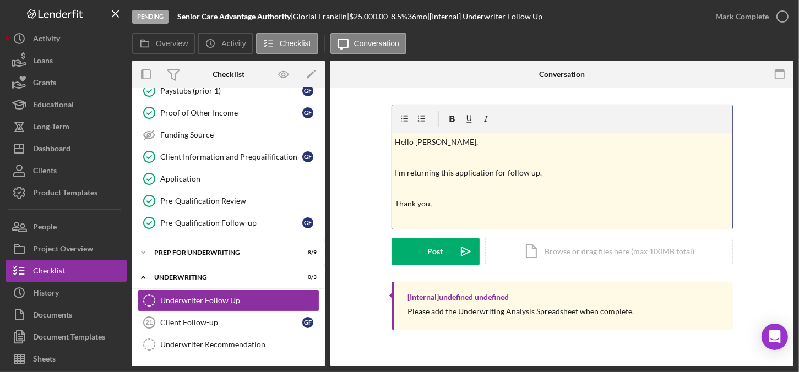
scroll to position [13, 0]
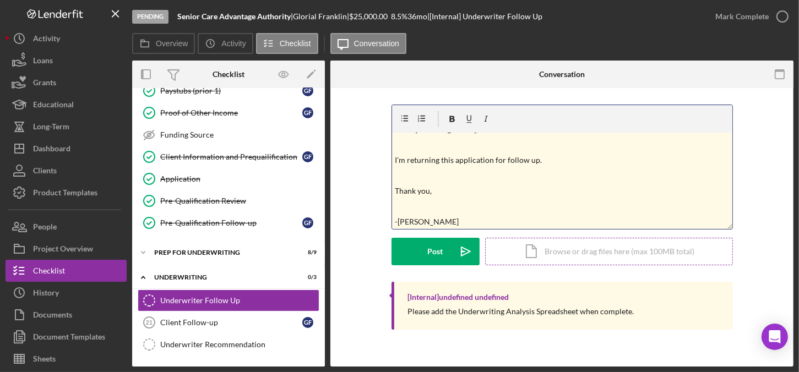
click at [586, 248] on div "Icon/Document Browse or drag files here (max 100MB total) Tap to choose files o…" at bounding box center [609, 252] width 248 height 28
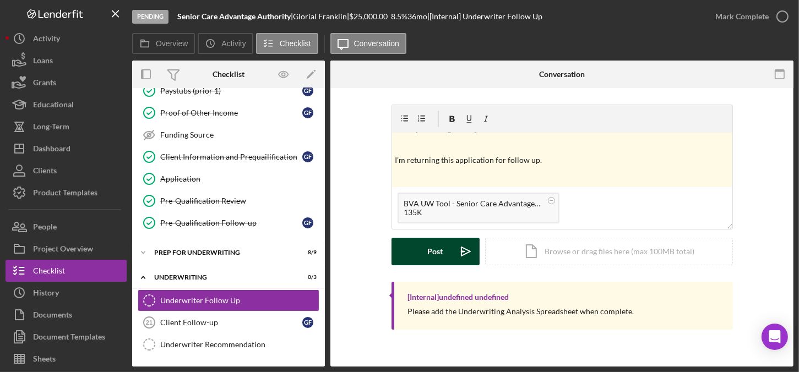
click at [439, 258] on div "Post" at bounding box center [435, 252] width 15 height 28
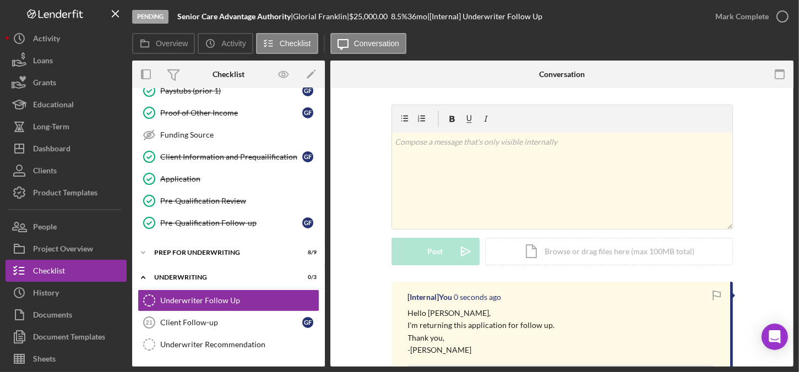
scroll to position [0, 0]
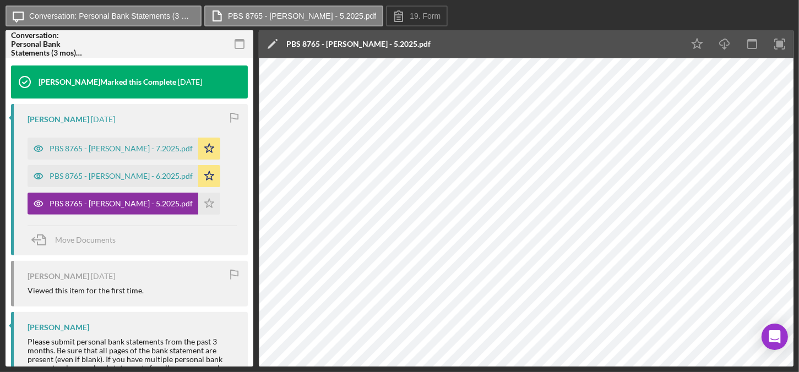
scroll to position [360, 0]
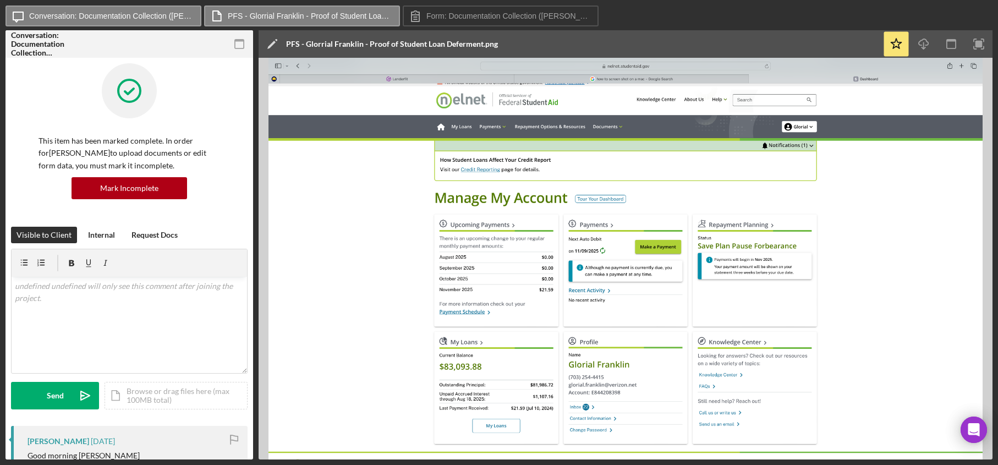
click at [715, 167] on img at bounding box center [626, 259] width 734 height 402
click at [943, 150] on img at bounding box center [626, 259] width 734 height 402
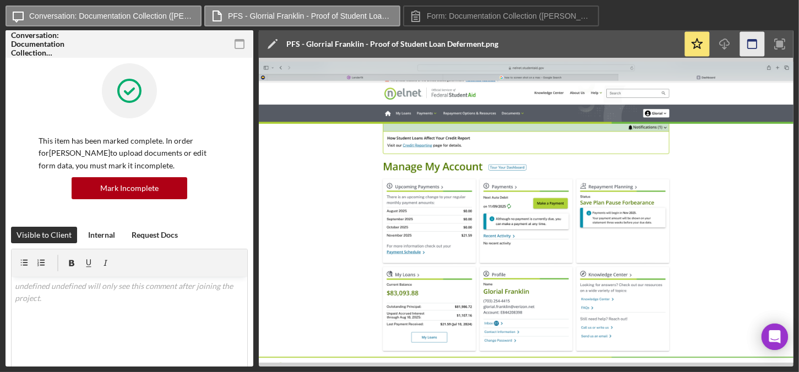
click at [752, 41] on rect "button" at bounding box center [751, 41] width 9 height 2
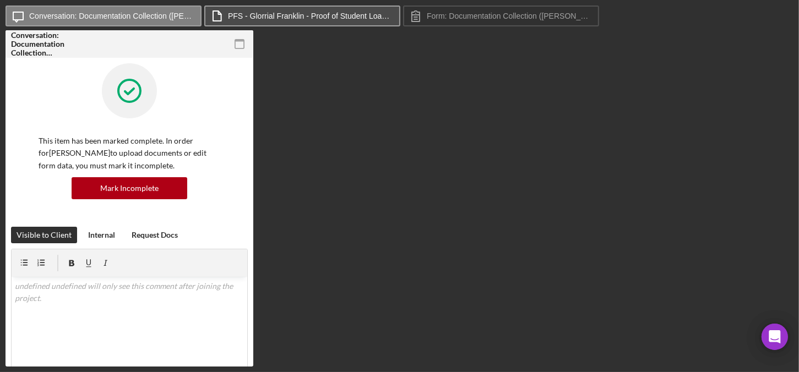
click at [242, 13] on label "PFS - Glorrial Franklin - Proof of Student Loan Deferment.png" at bounding box center [310, 16] width 165 height 9
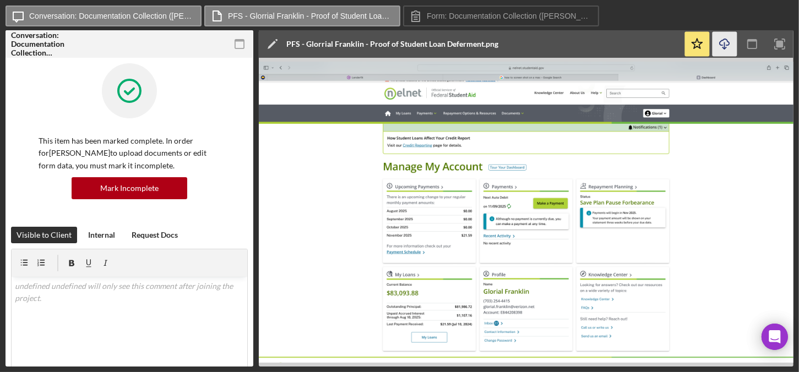
click at [728, 45] on icon "button" at bounding box center [723, 42] width 9 height 6
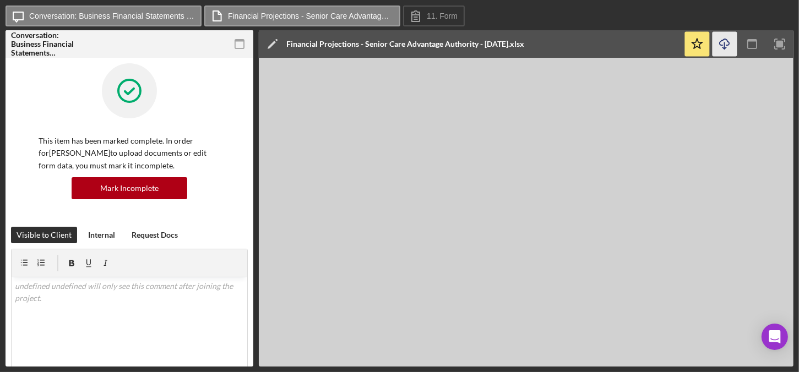
click at [731, 44] on icon "Icon/Download" at bounding box center [724, 44] width 25 height 25
